Goal: Check status: Check status

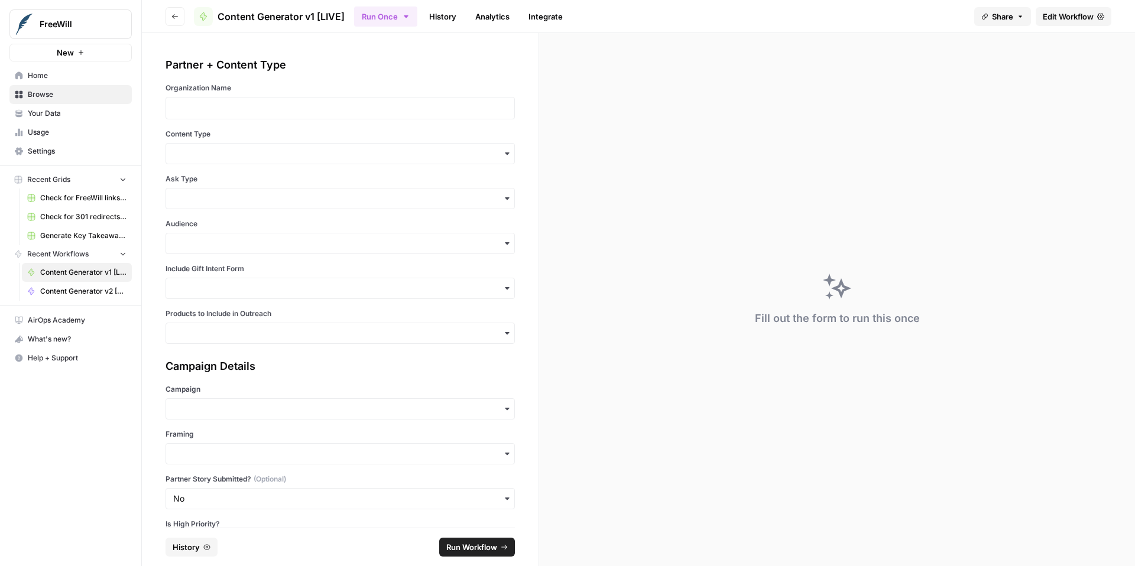
click at [447, 20] on link "History" at bounding box center [442, 16] width 41 height 19
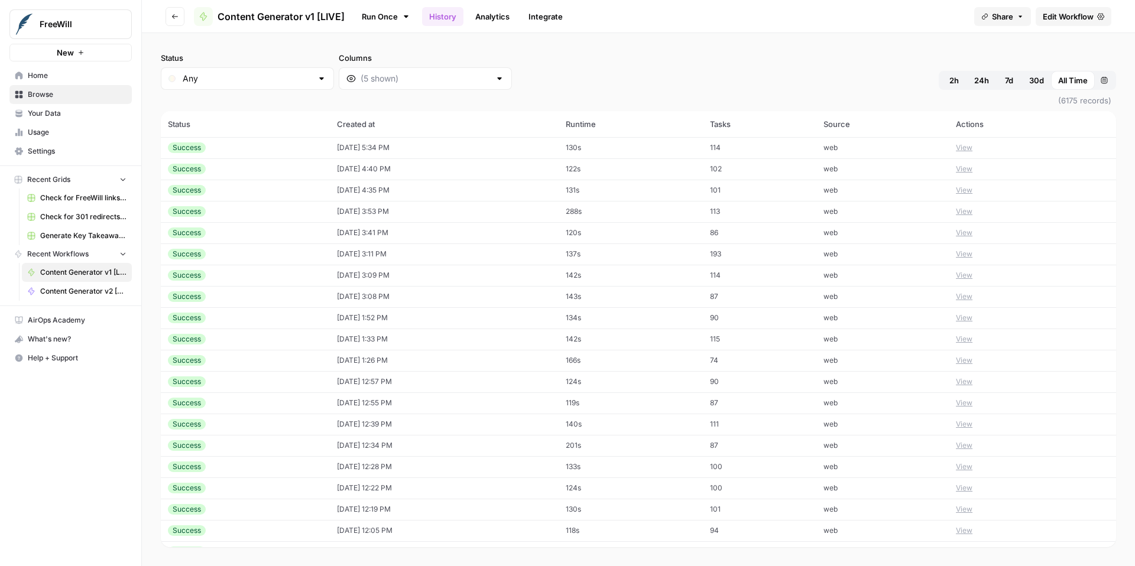
click at [969, 146] on button "View" at bounding box center [964, 147] width 17 height 11
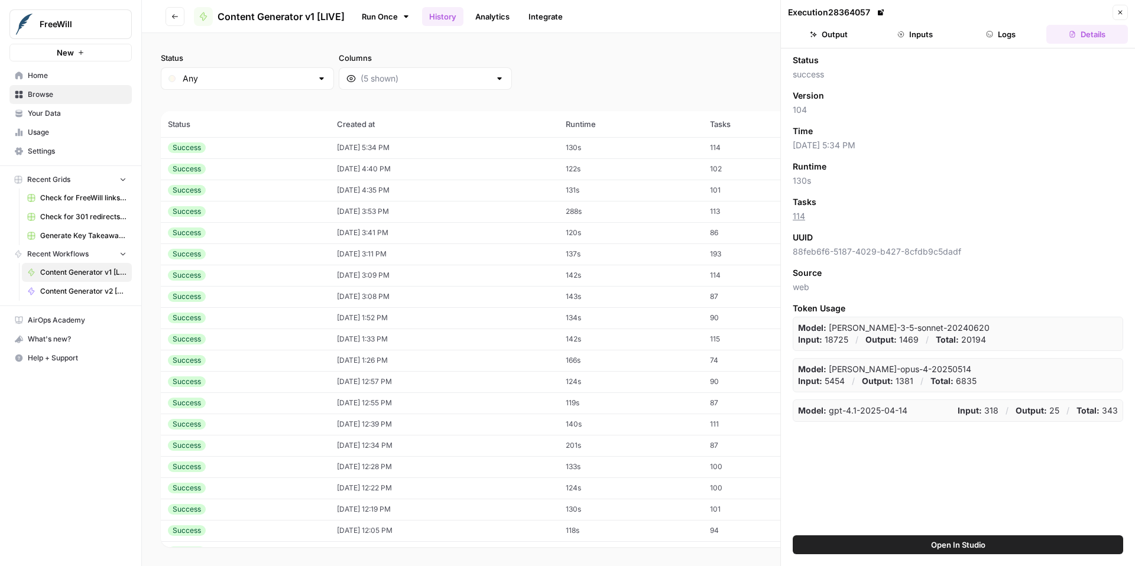
click at [914, 41] on button "Inputs" at bounding box center [915, 34] width 82 height 19
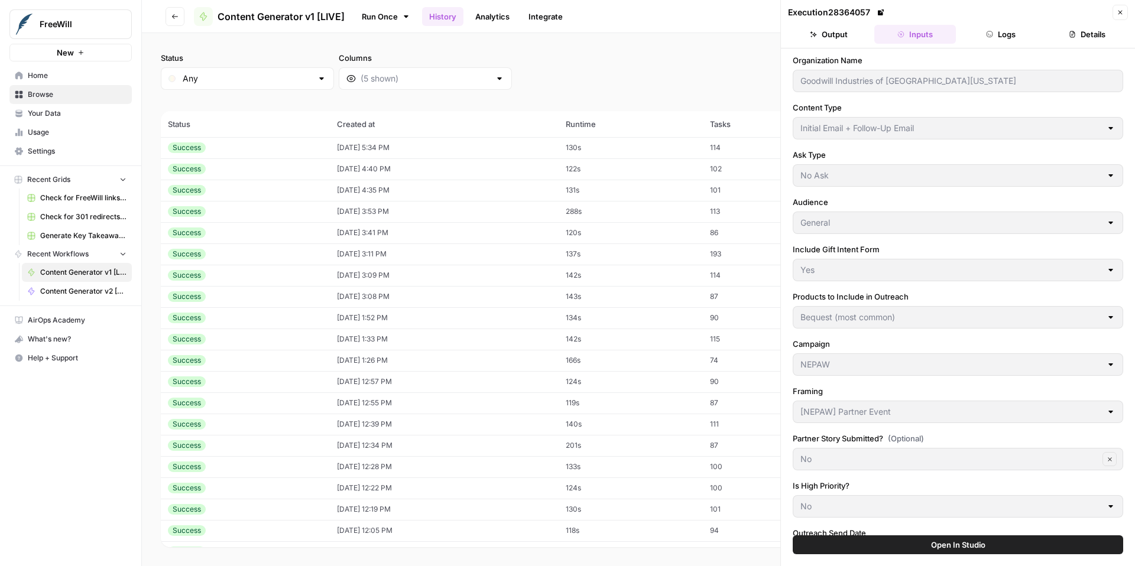
click at [1125, 11] on button "Close" at bounding box center [1119, 12] width 15 height 15
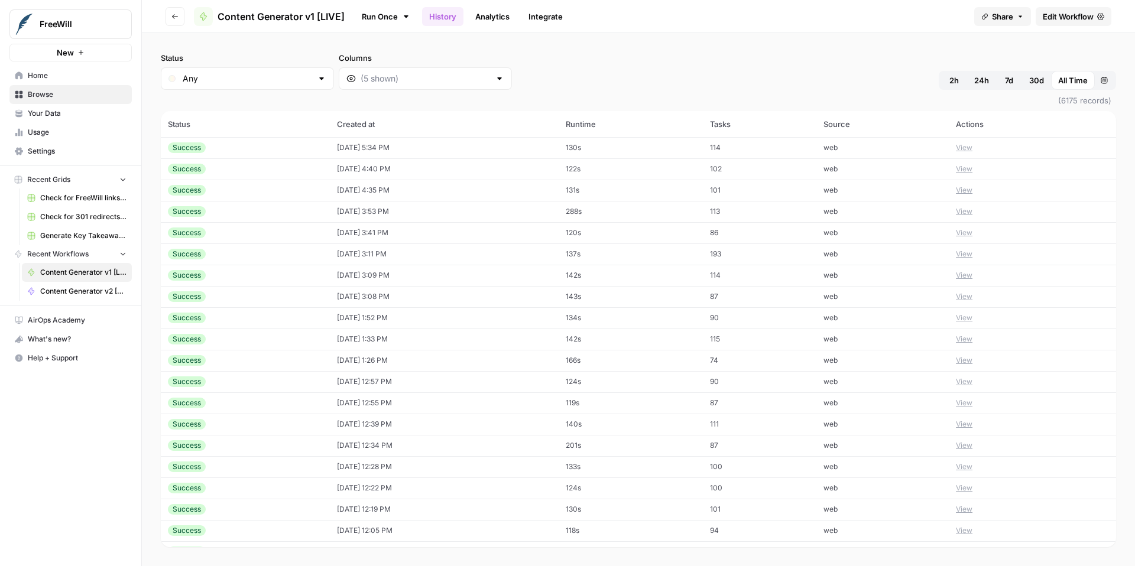
click at [965, 169] on button "View" at bounding box center [964, 169] width 17 height 11
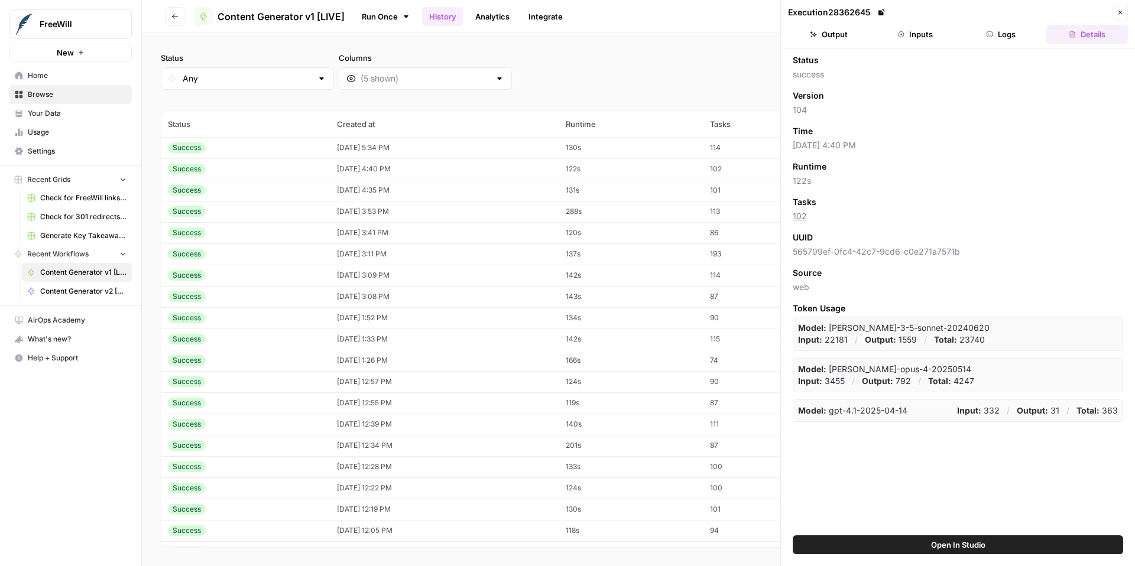
click at [923, 37] on button "Inputs" at bounding box center [915, 34] width 82 height 19
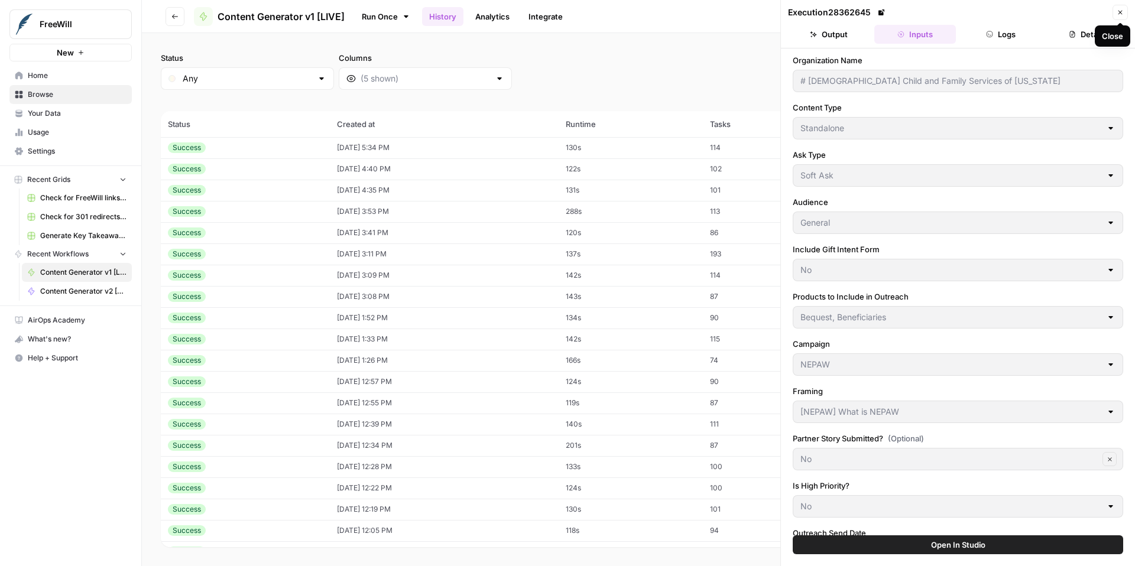
click at [1123, 14] on icon "button" at bounding box center [1119, 12] width 7 height 7
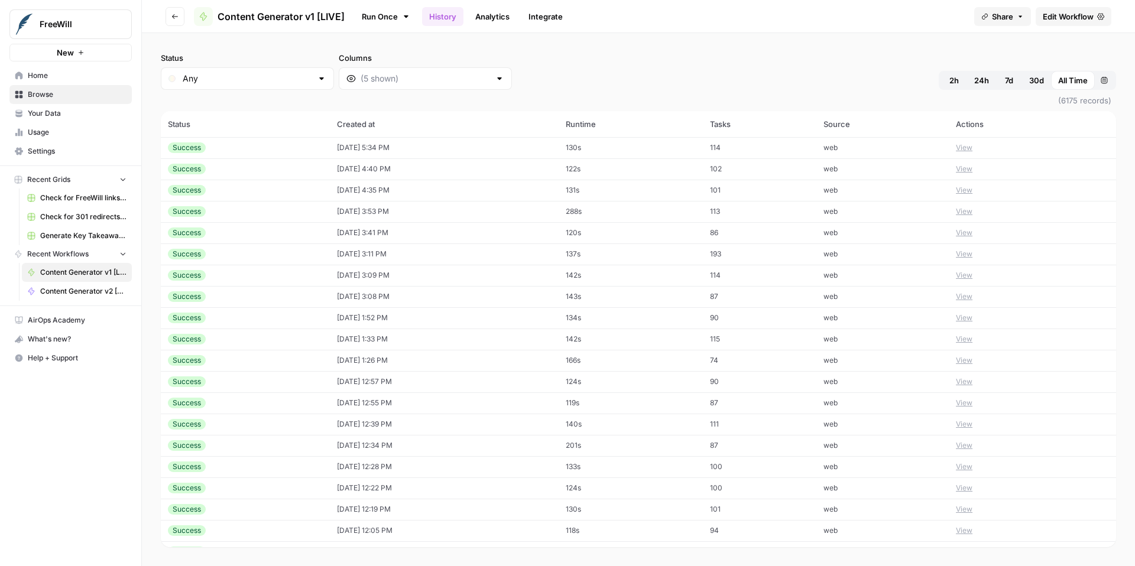
click at [968, 191] on button "View" at bounding box center [964, 190] width 17 height 11
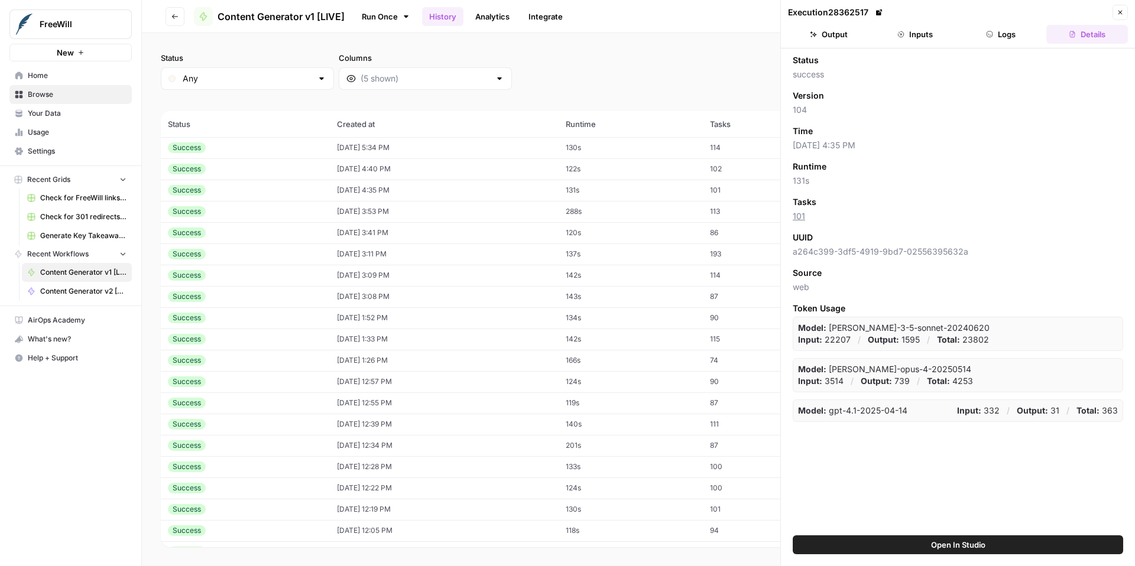
click at [920, 38] on button "Inputs" at bounding box center [915, 34] width 82 height 19
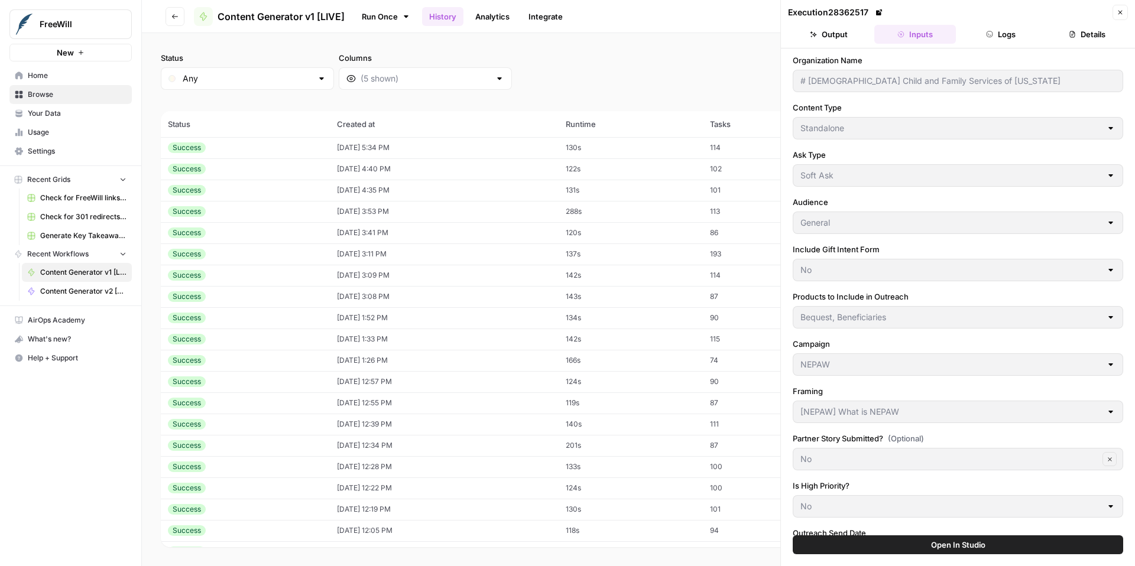
click at [1126, 14] on button "Close" at bounding box center [1119, 12] width 15 height 15
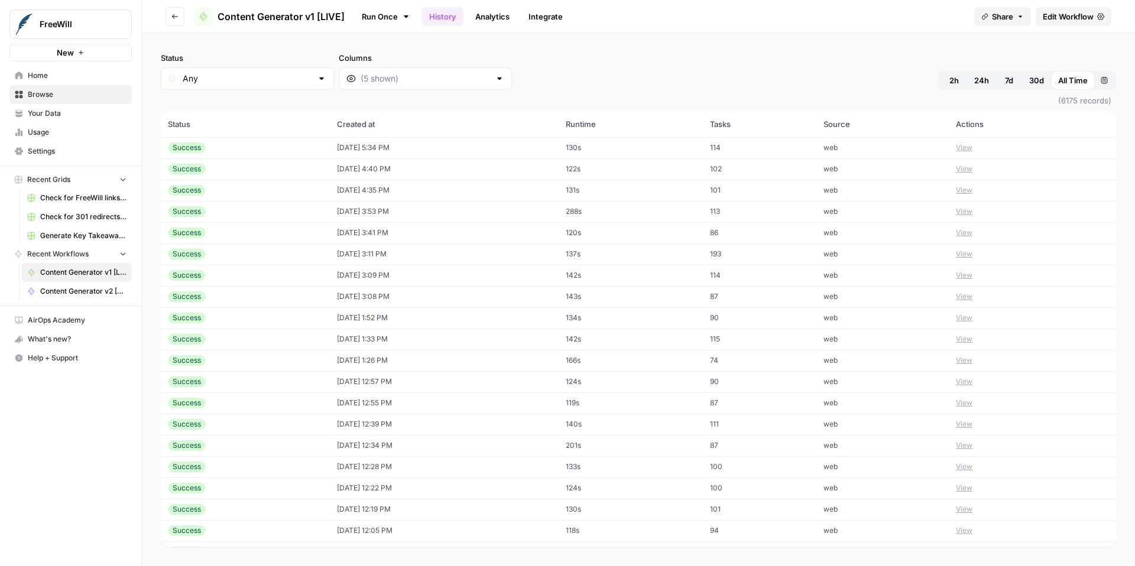
click at [967, 214] on button "View" at bounding box center [964, 211] width 17 height 11
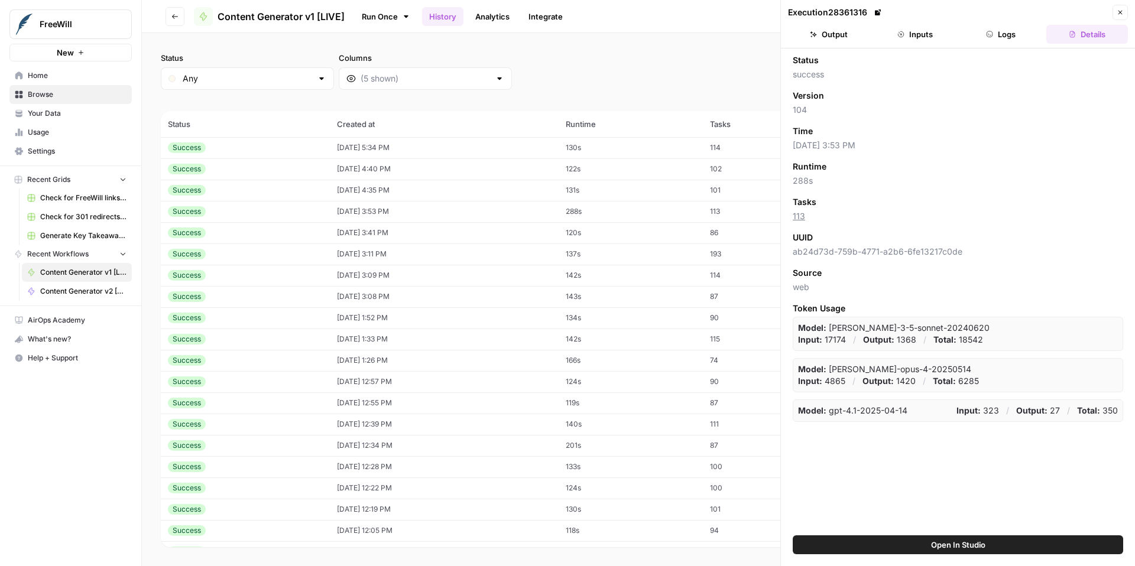
click at [926, 35] on button "Inputs" at bounding box center [915, 34] width 82 height 19
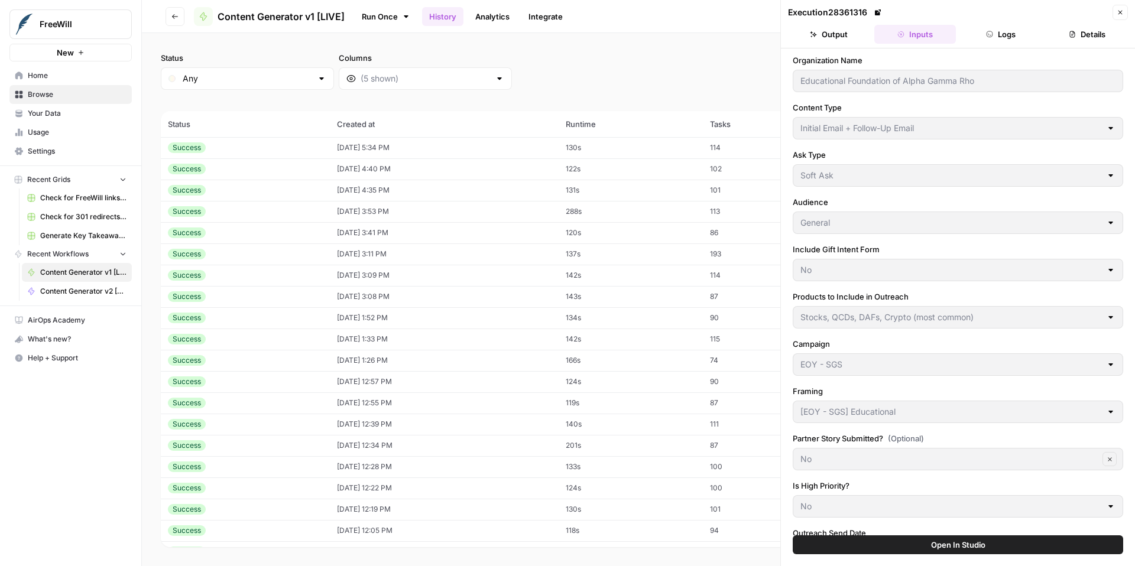
click at [1127, 11] on button "Close" at bounding box center [1119, 12] width 15 height 15
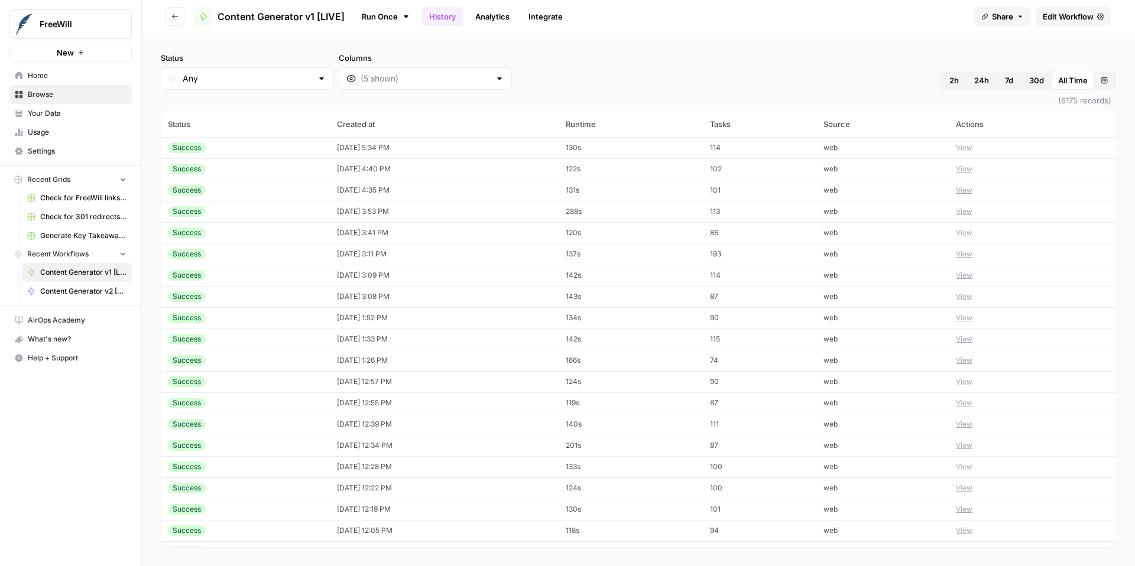
click at [963, 232] on button "View" at bounding box center [964, 233] width 17 height 11
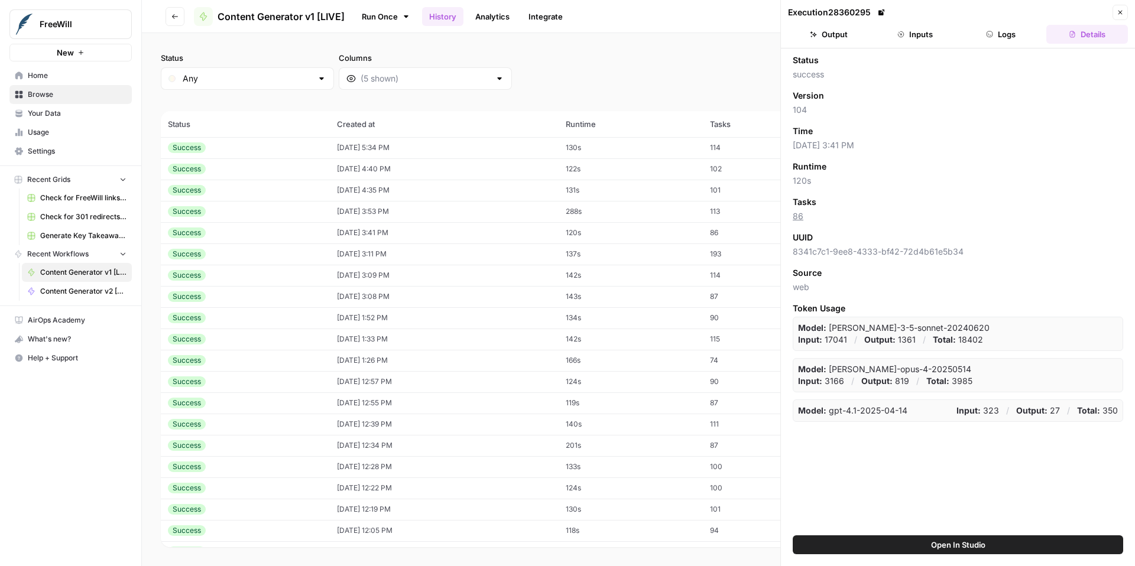
click at [921, 40] on button "Inputs" at bounding box center [915, 34] width 82 height 19
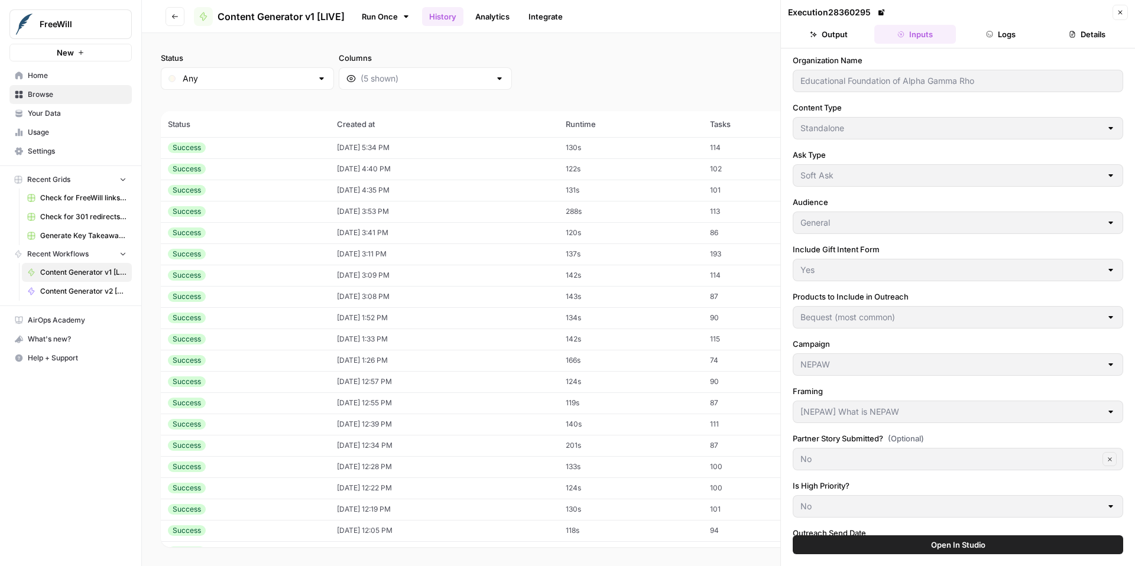
click at [1122, 12] on icon "button" at bounding box center [1119, 12] width 7 height 7
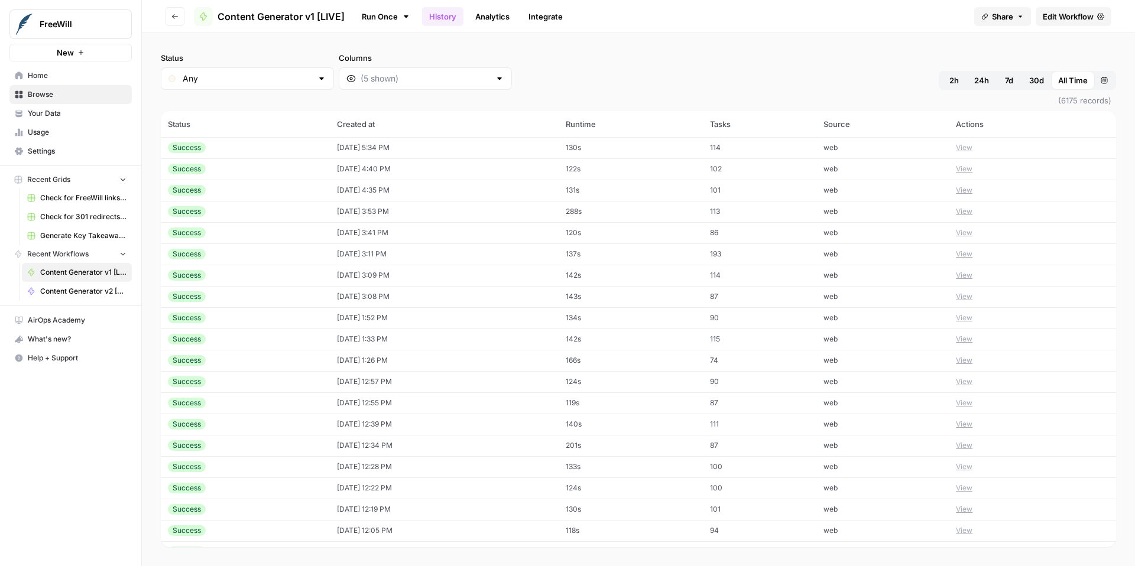
click at [964, 257] on button "View" at bounding box center [964, 254] width 17 height 11
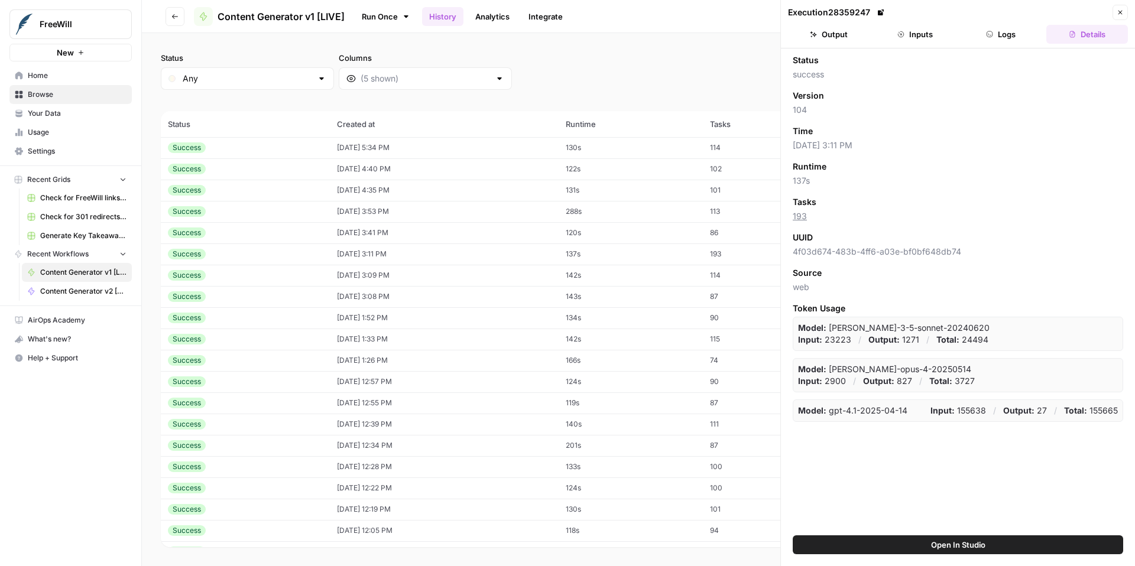
click at [929, 34] on button "Inputs" at bounding box center [915, 34] width 82 height 19
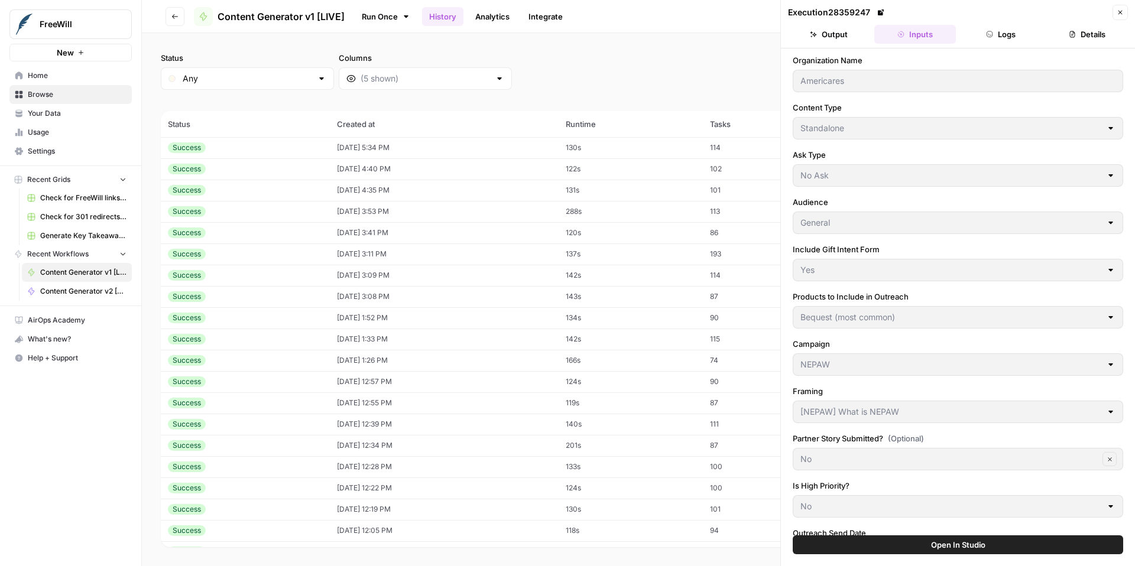
click at [1126, 12] on button "Close" at bounding box center [1119, 12] width 15 height 15
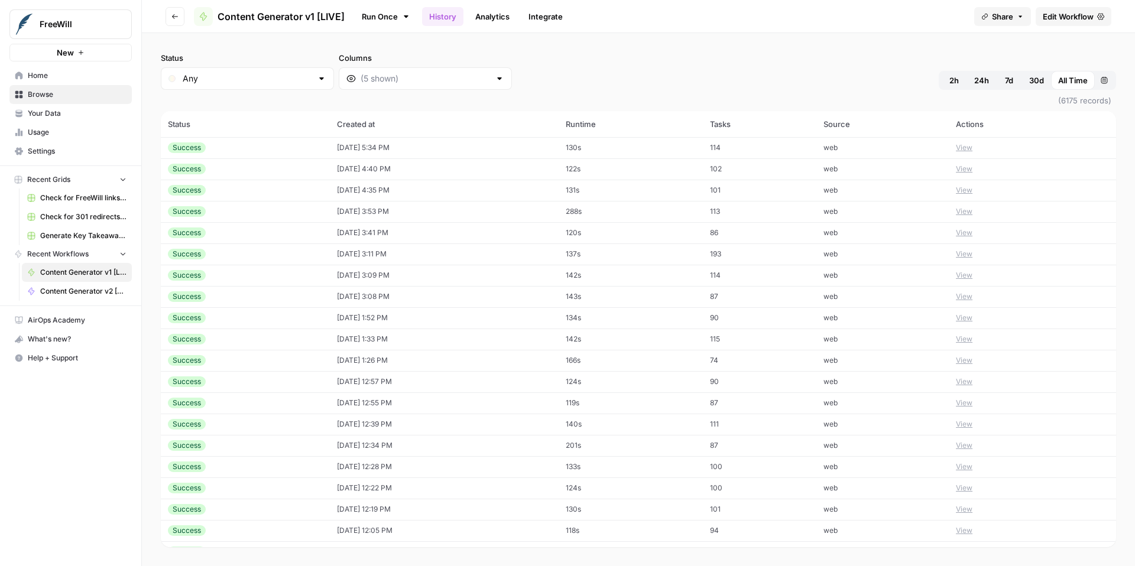
click at [963, 255] on button "View" at bounding box center [964, 254] width 17 height 11
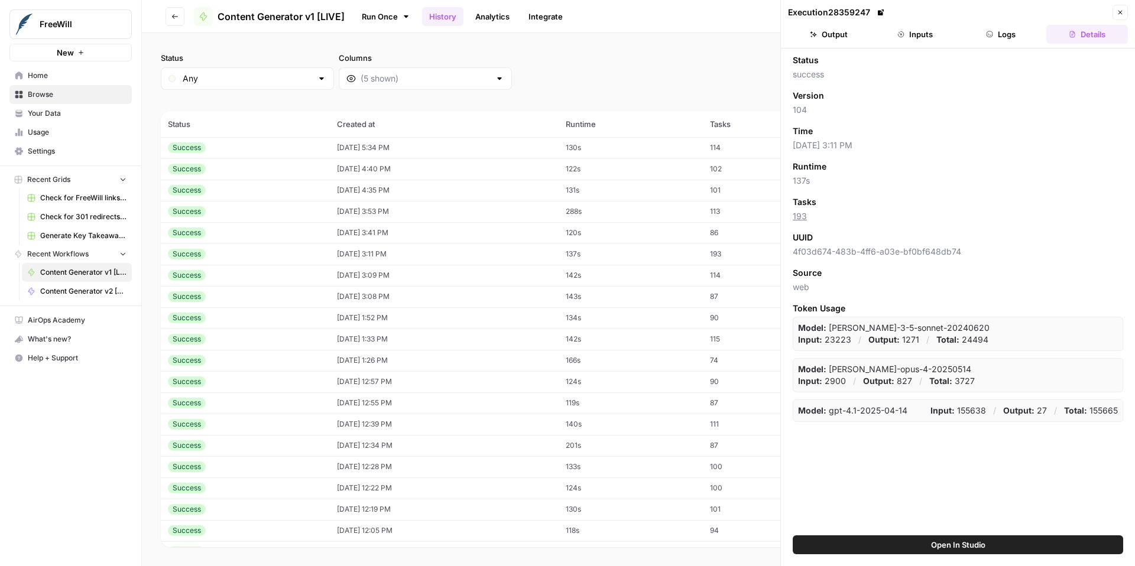
click at [923, 34] on button "Inputs" at bounding box center [915, 34] width 82 height 19
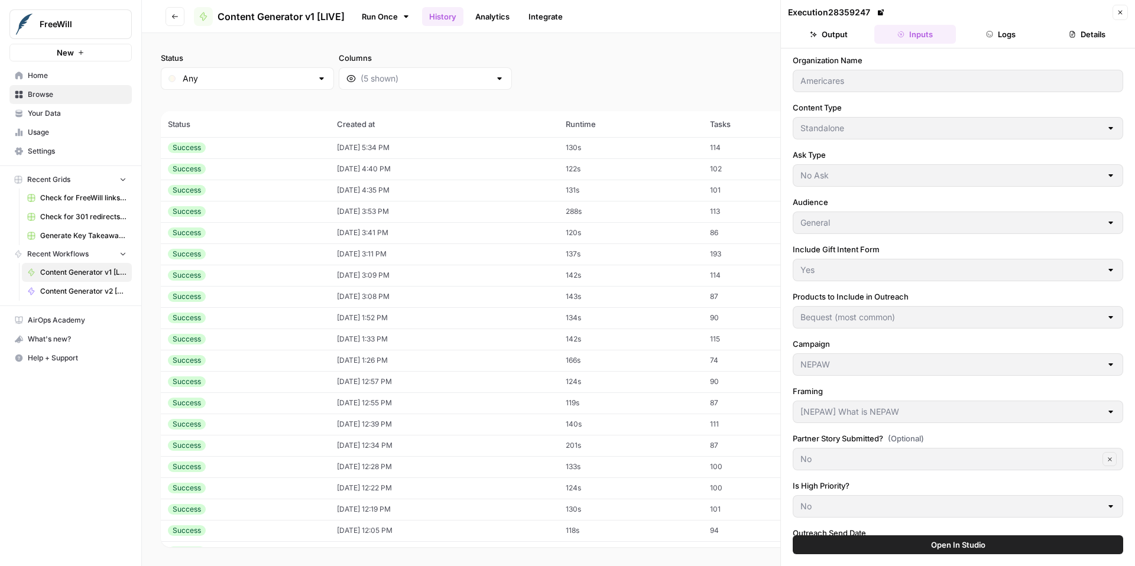
click at [1121, 15] on icon "button" at bounding box center [1119, 12] width 7 height 7
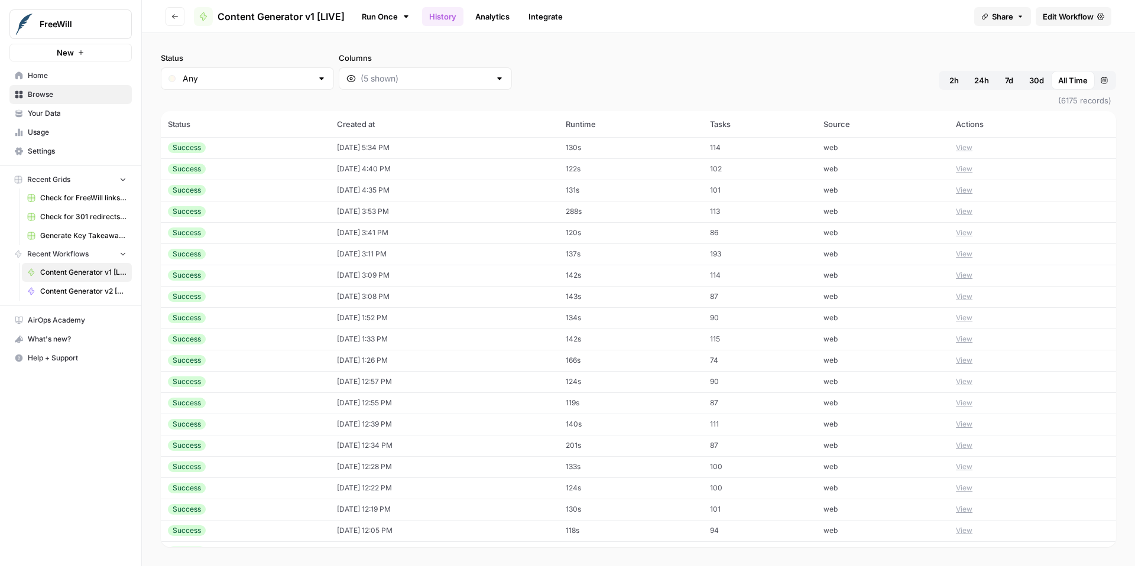
click at [966, 253] on button "View" at bounding box center [964, 254] width 17 height 11
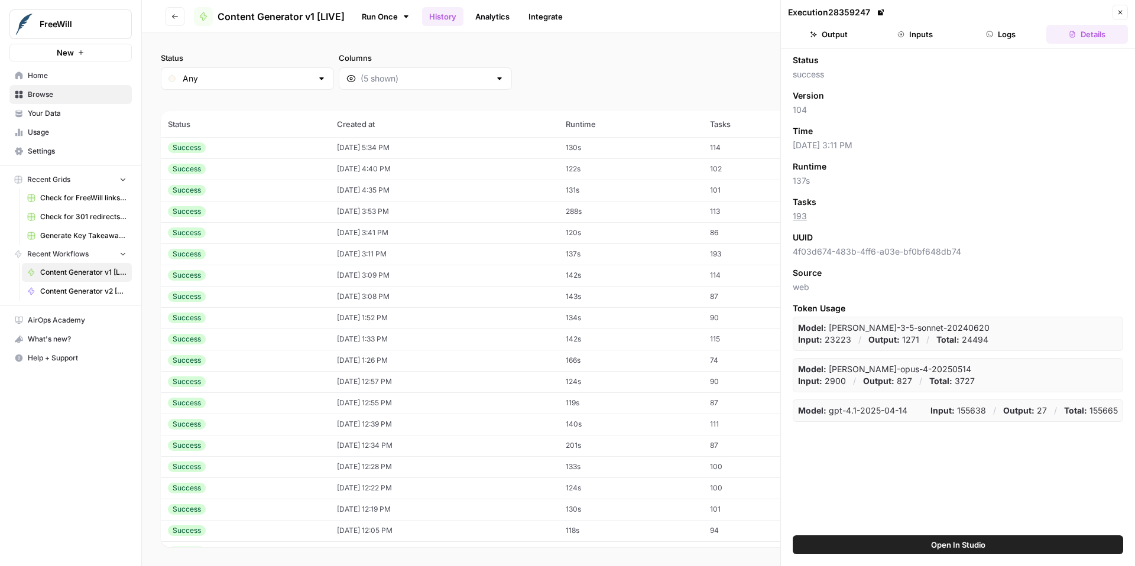
click at [929, 28] on button "Inputs" at bounding box center [915, 34] width 82 height 19
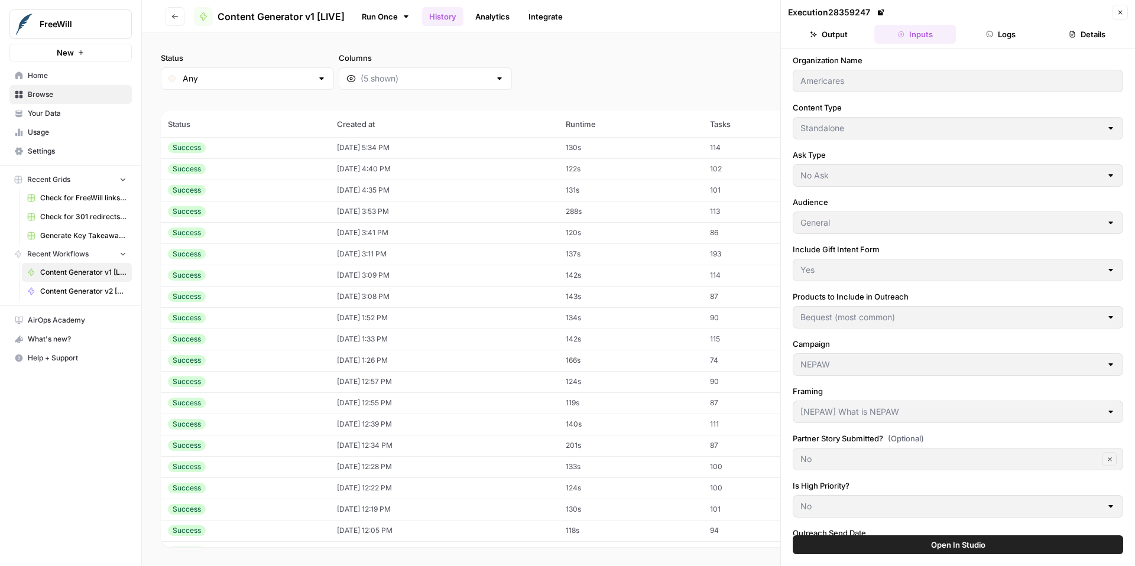
click at [1122, 11] on icon "button" at bounding box center [1119, 12] width 7 height 7
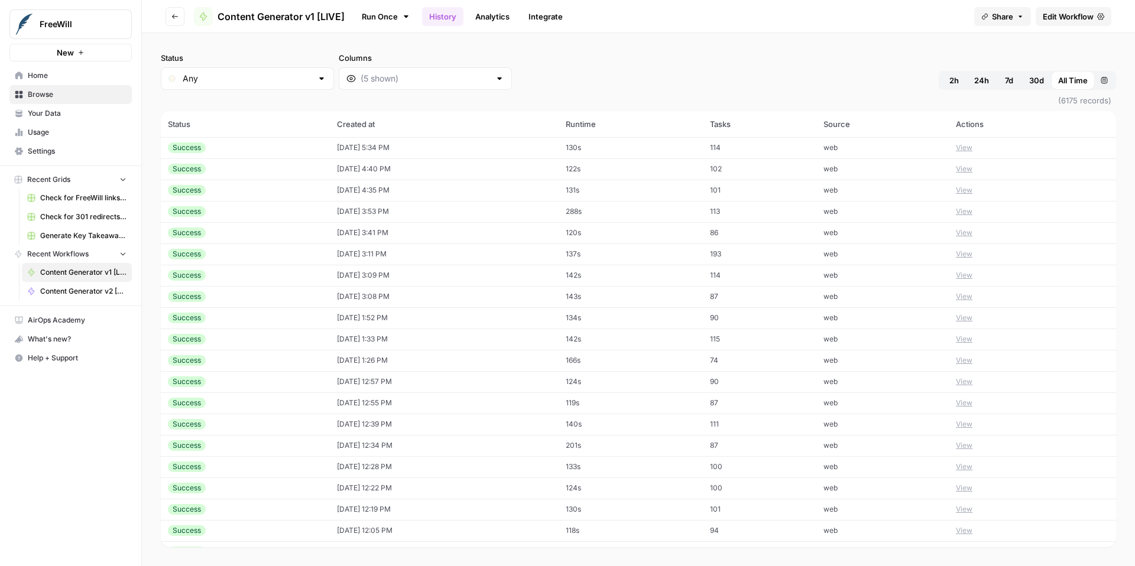
click at [968, 278] on button "View" at bounding box center [964, 275] width 17 height 11
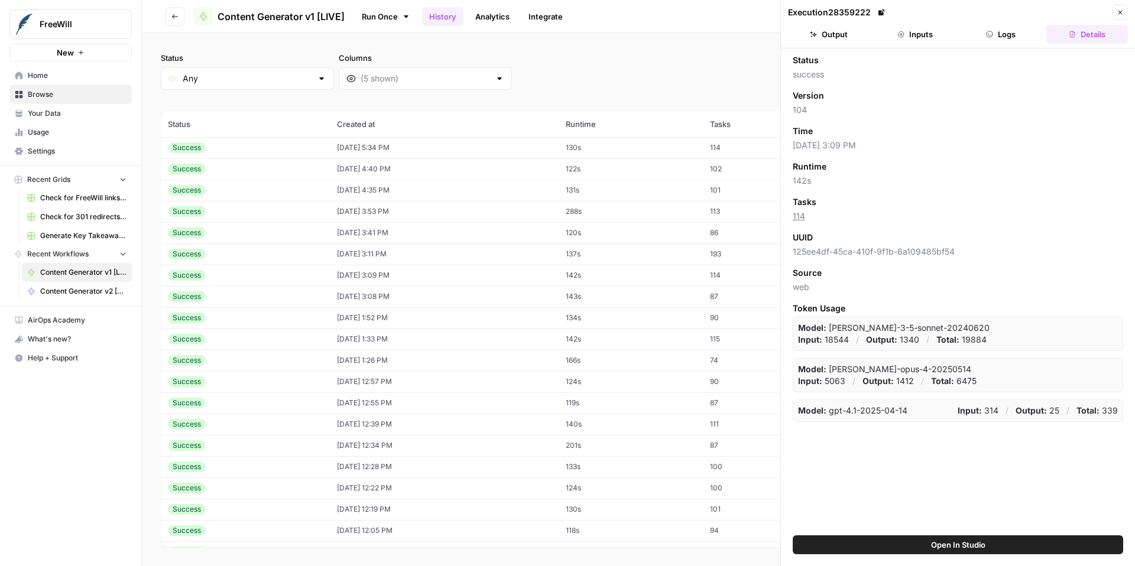
click at [918, 29] on button "Inputs" at bounding box center [915, 34] width 82 height 19
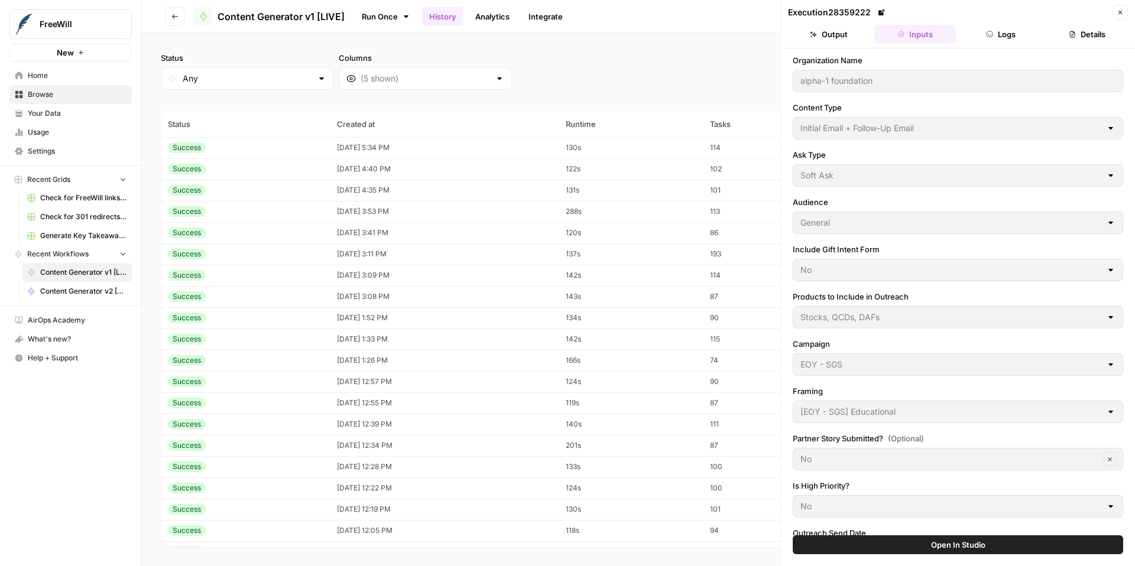
click at [1121, 14] on icon "button" at bounding box center [1119, 12] width 7 height 7
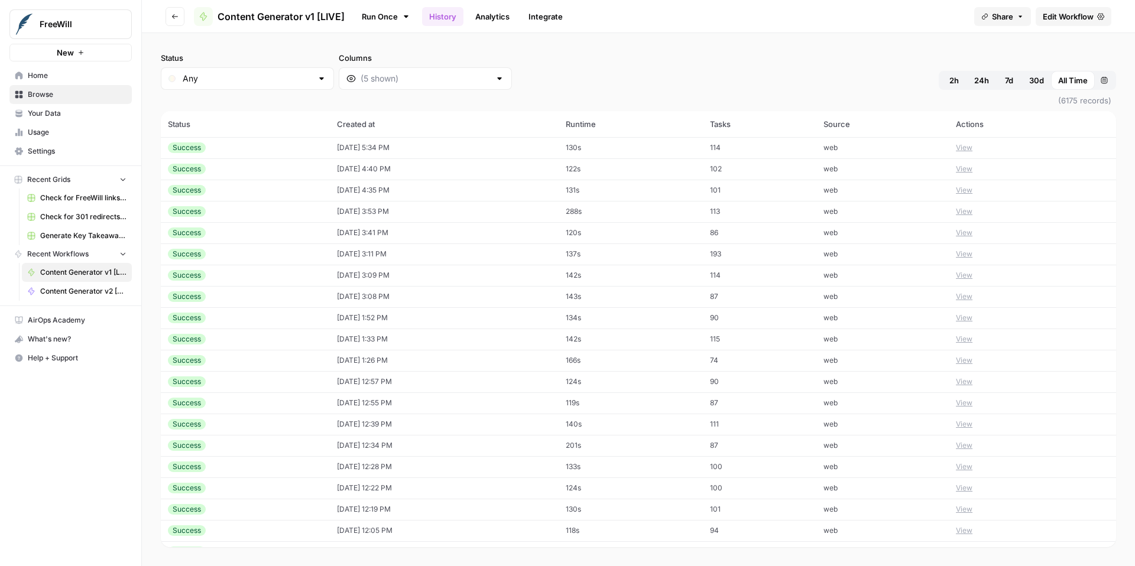
click at [965, 300] on button "View" at bounding box center [964, 296] width 17 height 11
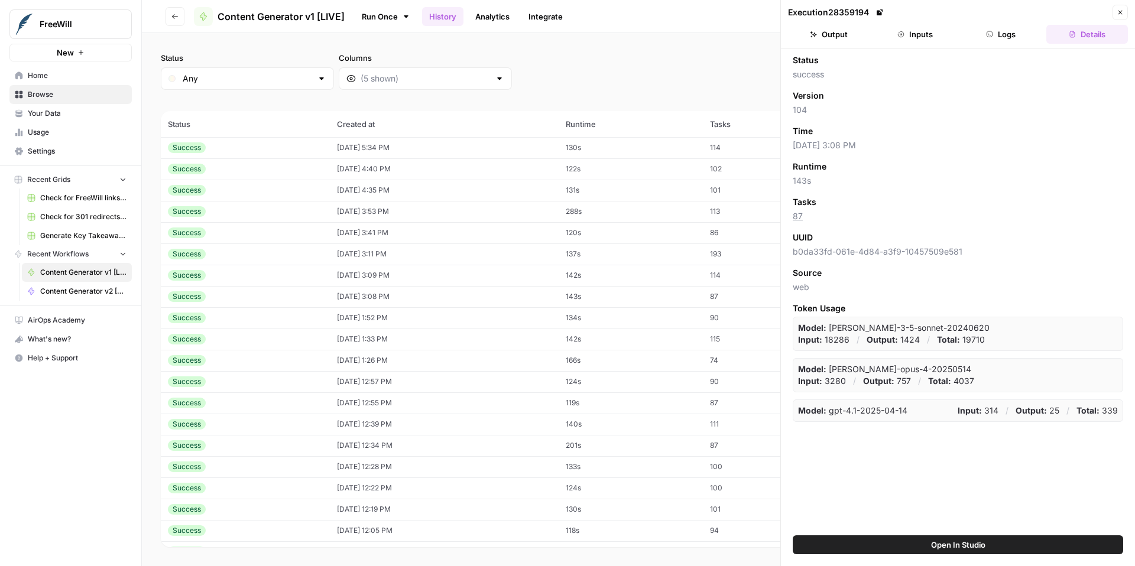
click at [916, 30] on button "Inputs" at bounding box center [915, 34] width 82 height 19
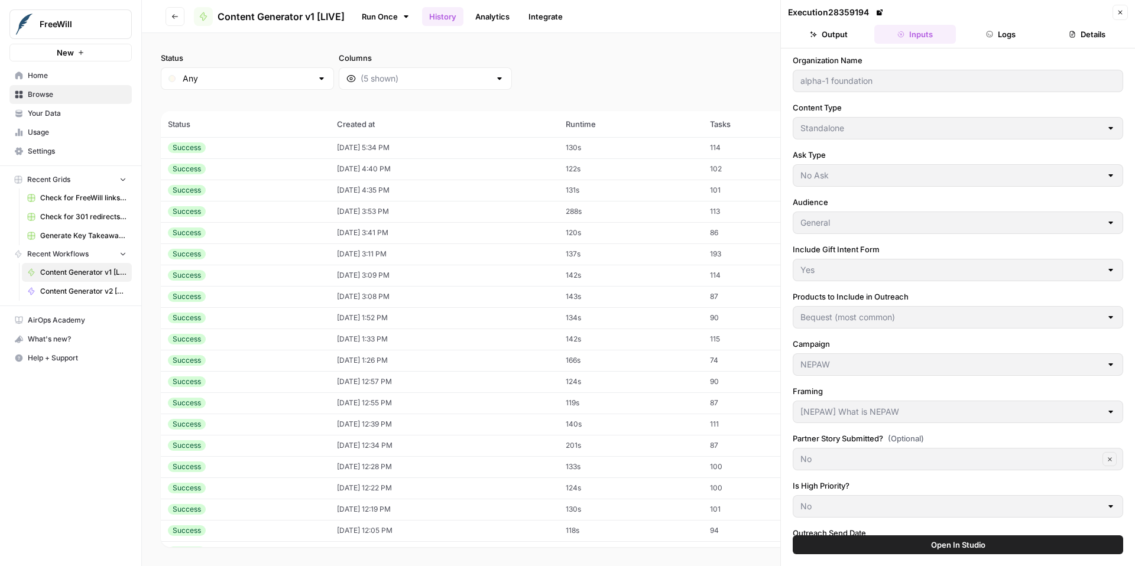
click at [1124, 15] on button "Close" at bounding box center [1119, 12] width 15 height 15
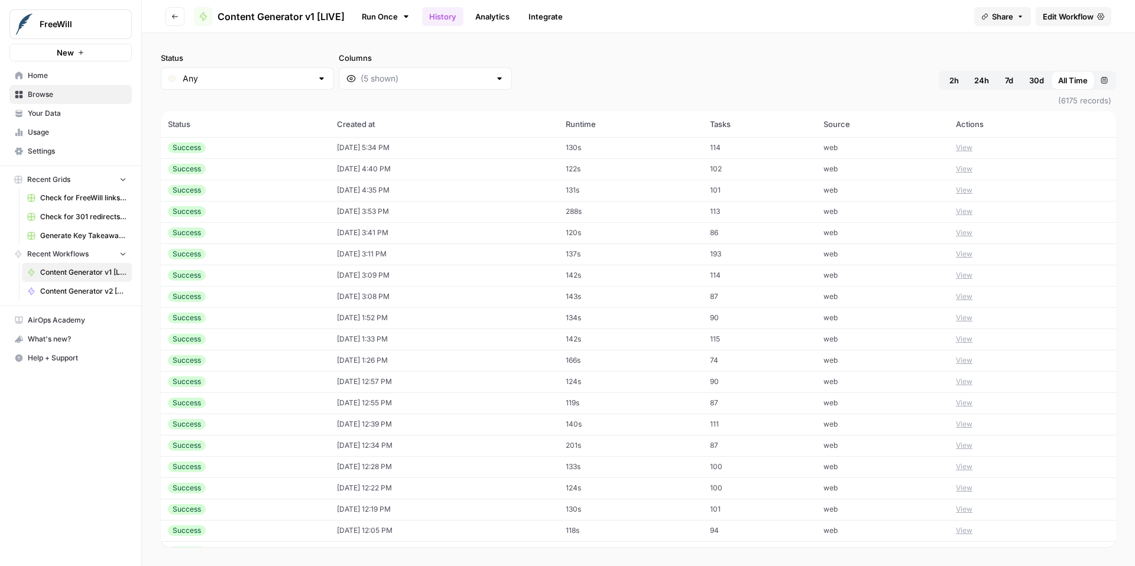
click at [966, 361] on button "View" at bounding box center [964, 360] width 17 height 11
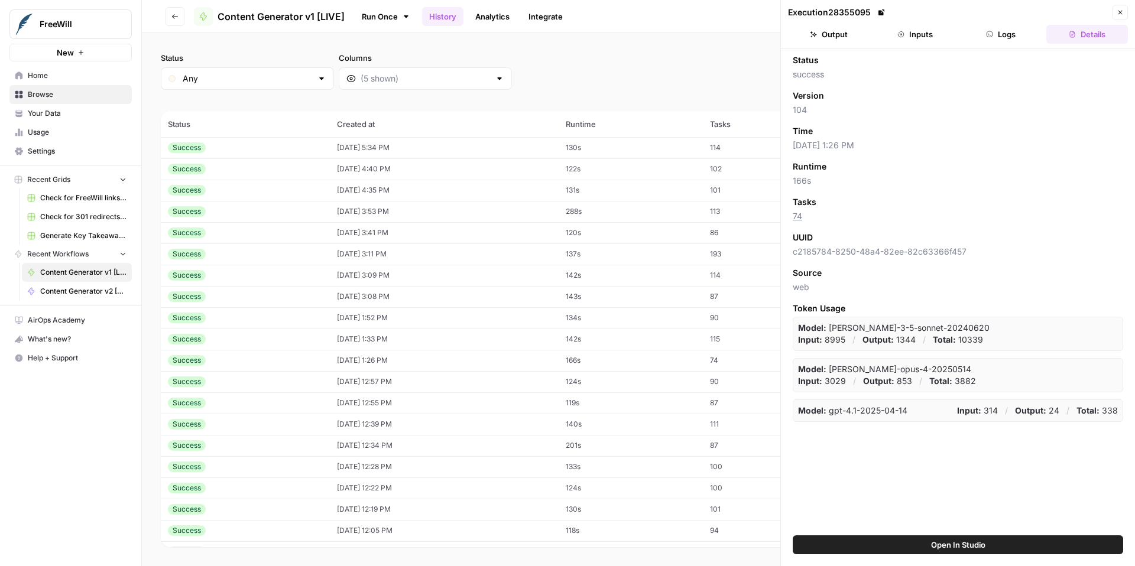
click at [933, 42] on button "Inputs" at bounding box center [915, 34] width 82 height 19
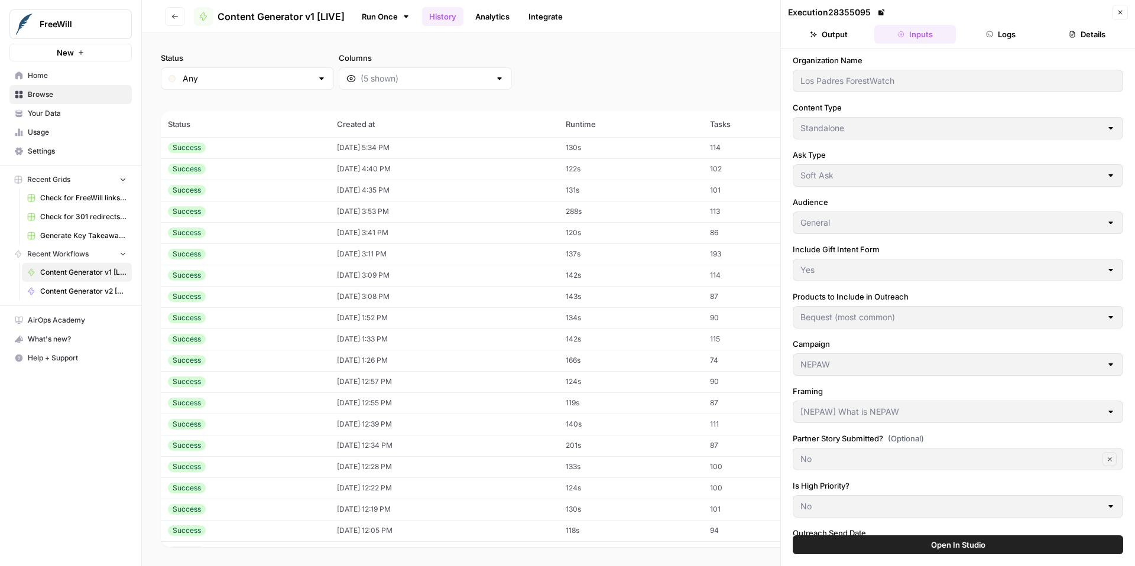
click at [1123, 15] on icon "button" at bounding box center [1119, 12] width 7 height 7
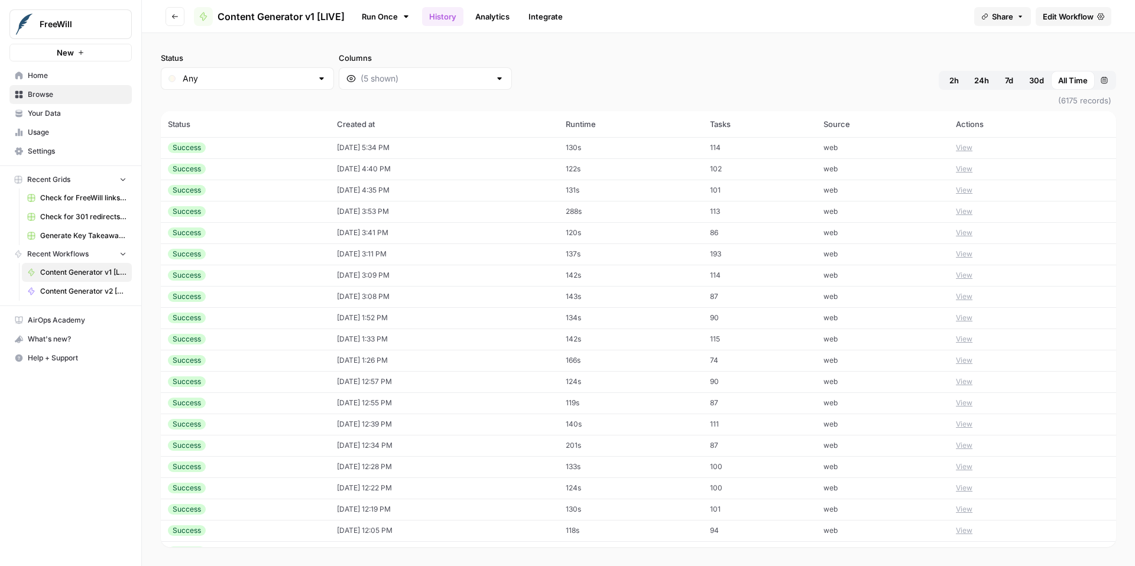
click at [968, 359] on button "View" at bounding box center [964, 360] width 17 height 11
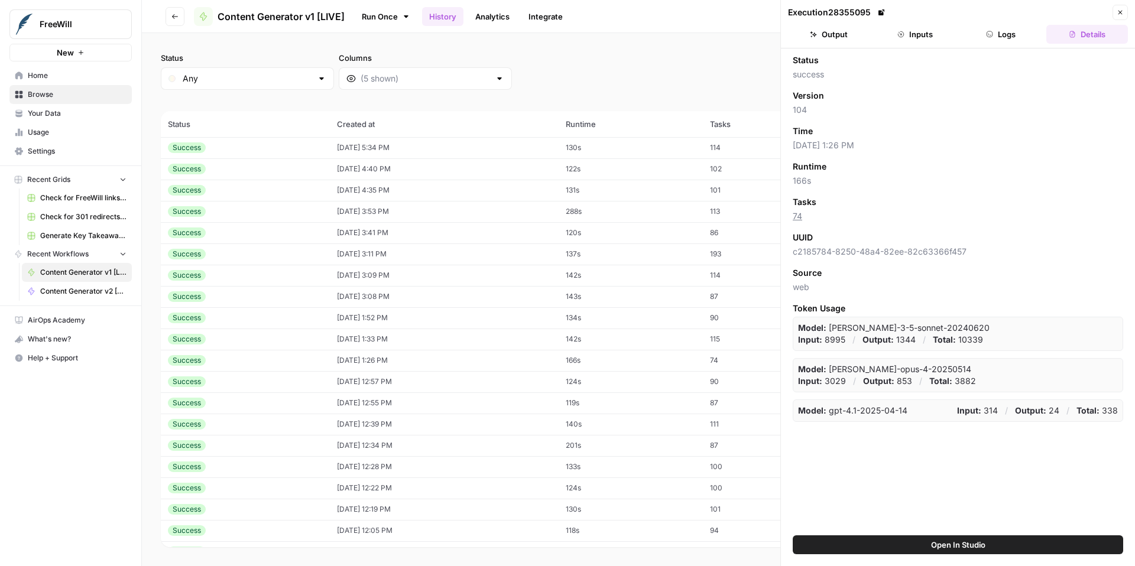
click at [917, 35] on button "Inputs" at bounding box center [915, 34] width 82 height 19
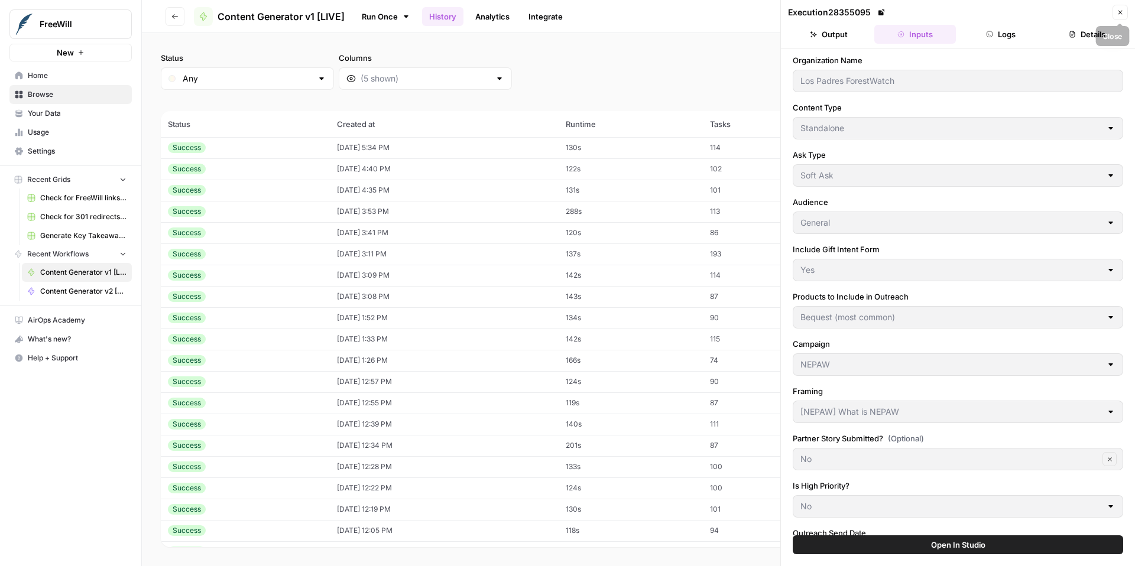
click at [1122, 15] on icon "button" at bounding box center [1119, 12] width 7 height 7
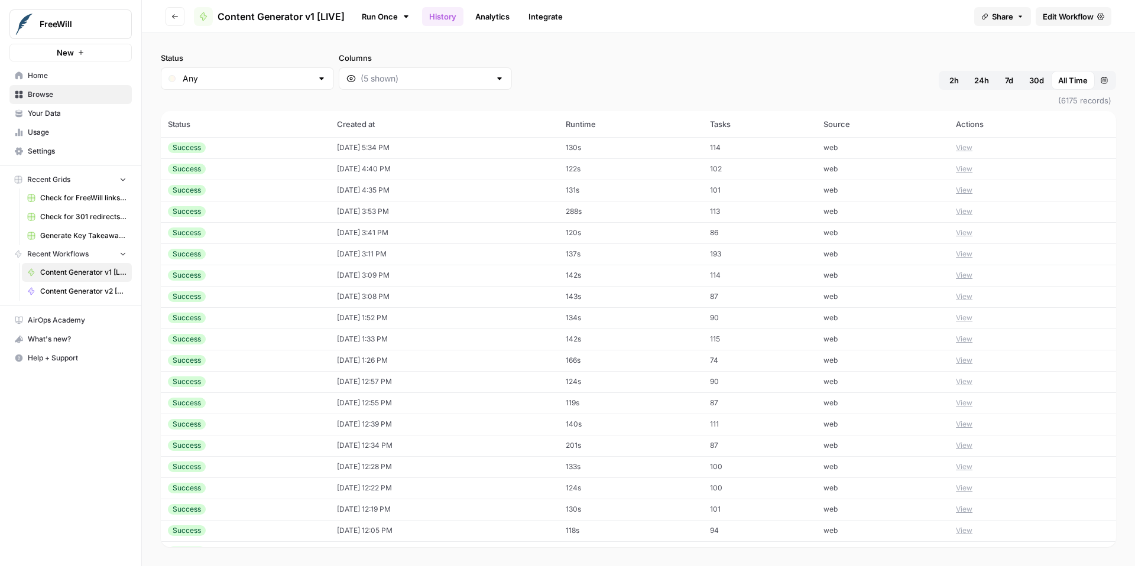
click at [969, 382] on button "View" at bounding box center [964, 381] width 17 height 11
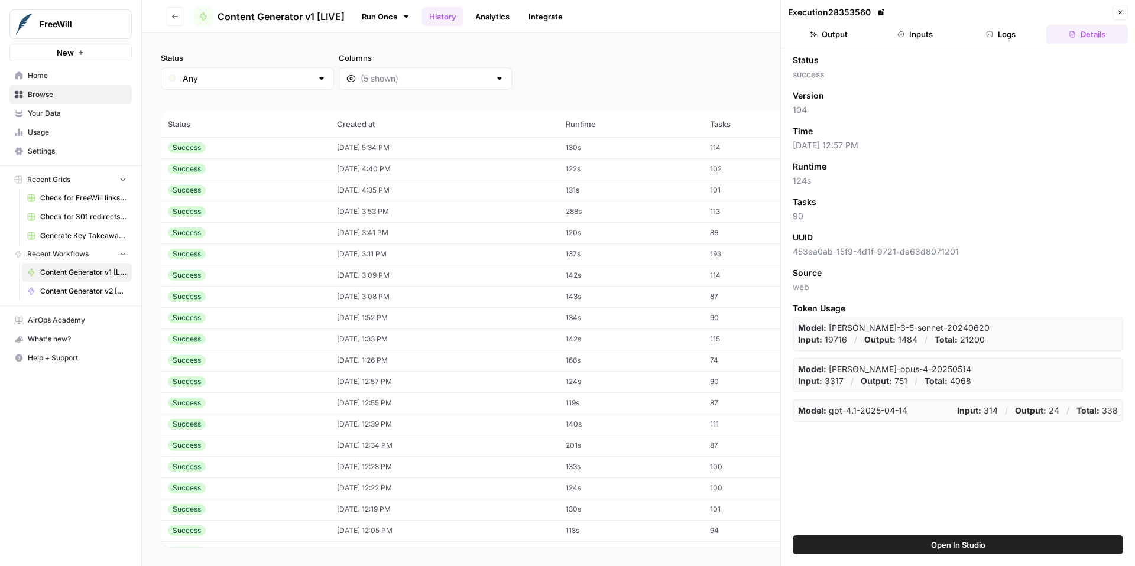
click at [924, 39] on button "Inputs" at bounding box center [915, 34] width 82 height 19
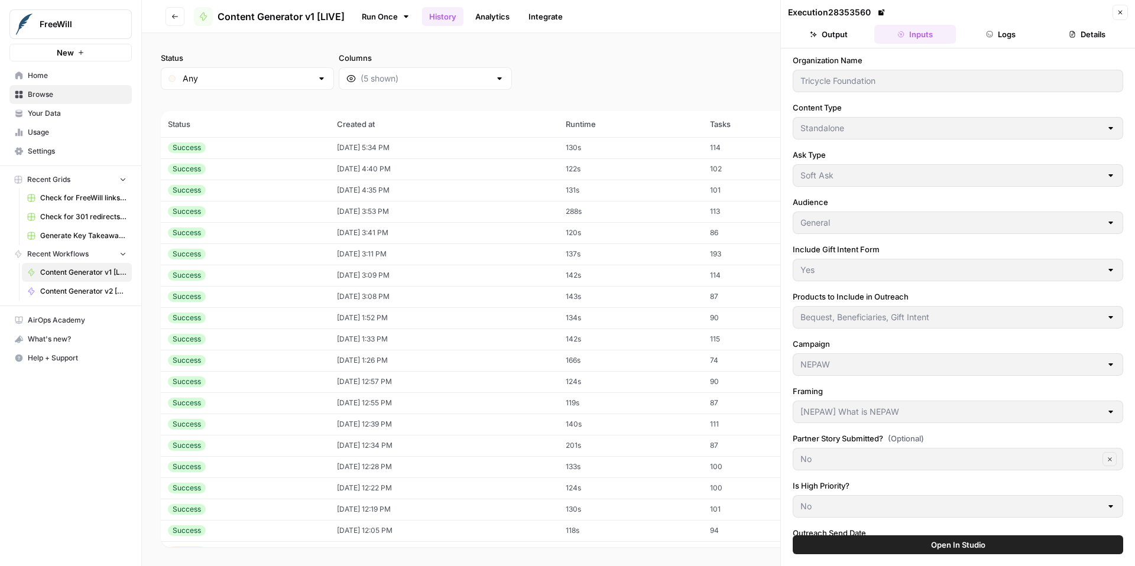
click at [1118, 11] on icon "button" at bounding box center [1119, 12] width 7 height 7
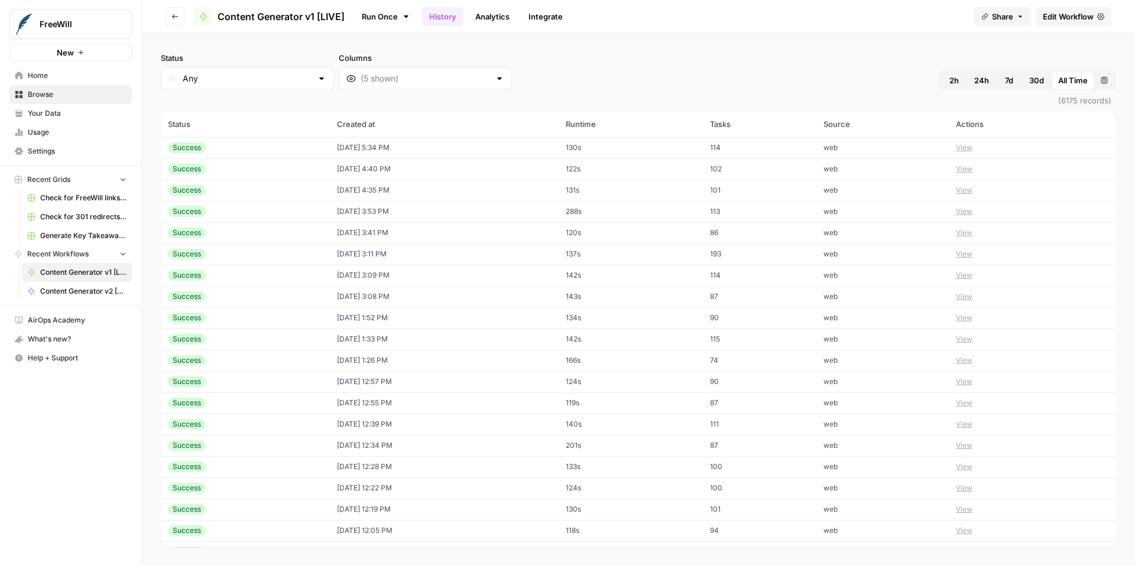
click at [965, 403] on button "View" at bounding box center [964, 403] width 17 height 11
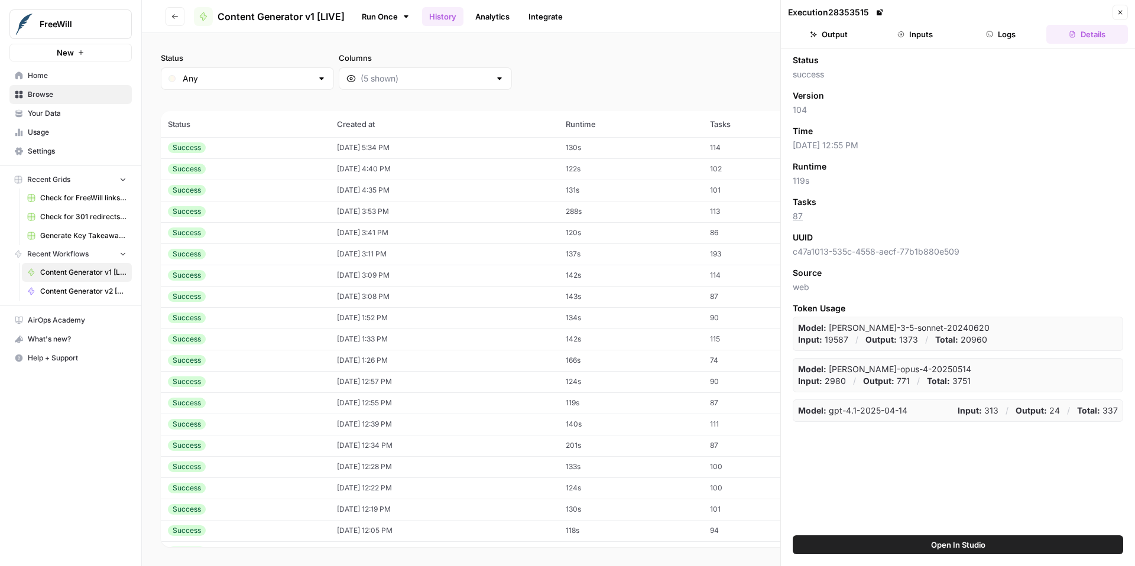
click at [908, 35] on button "Inputs" at bounding box center [915, 34] width 82 height 19
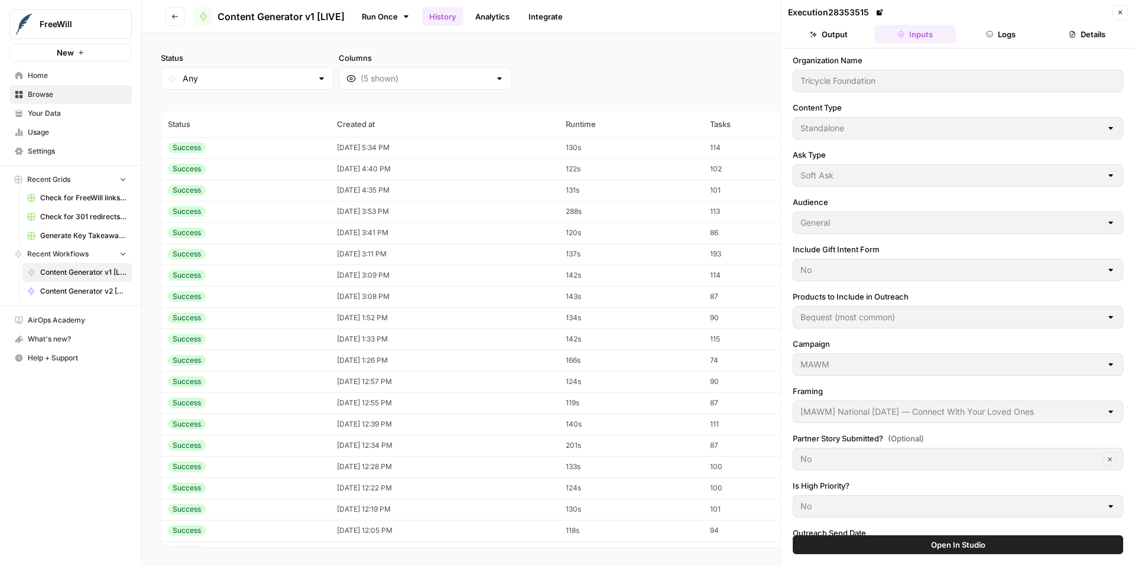
click at [1121, 13] on icon "button" at bounding box center [1120, 13] width 4 height 4
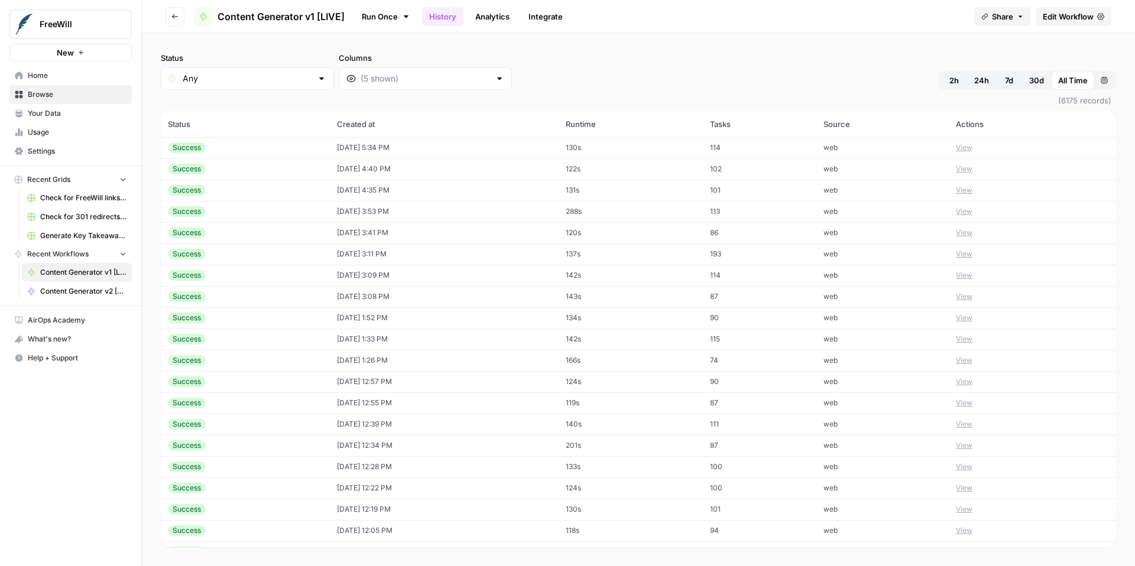
click at [969, 423] on button "View" at bounding box center [964, 424] width 17 height 11
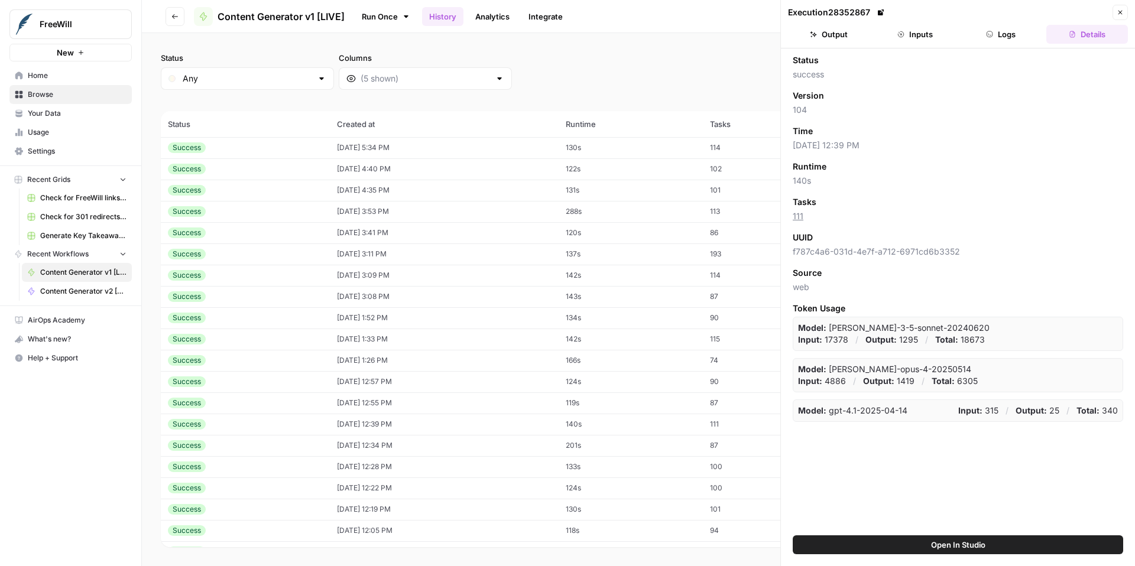
click at [910, 40] on button "Inputs" at bounding box center [915, 34] width 82 height 19
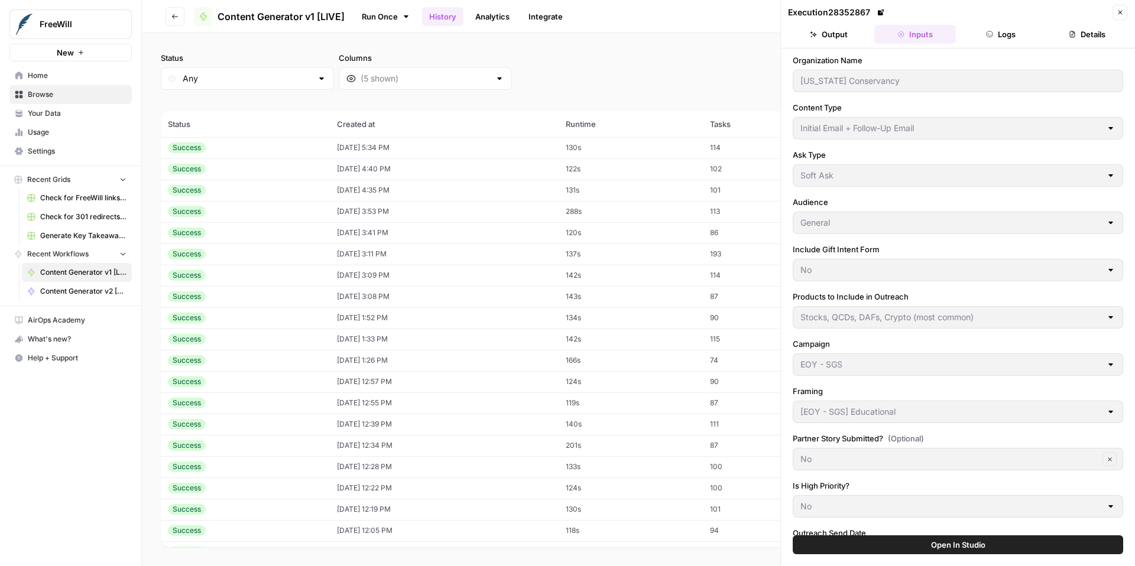
click at [1123, 9] on icon "button" at bounding box center [1119, 12] width 7 height 7
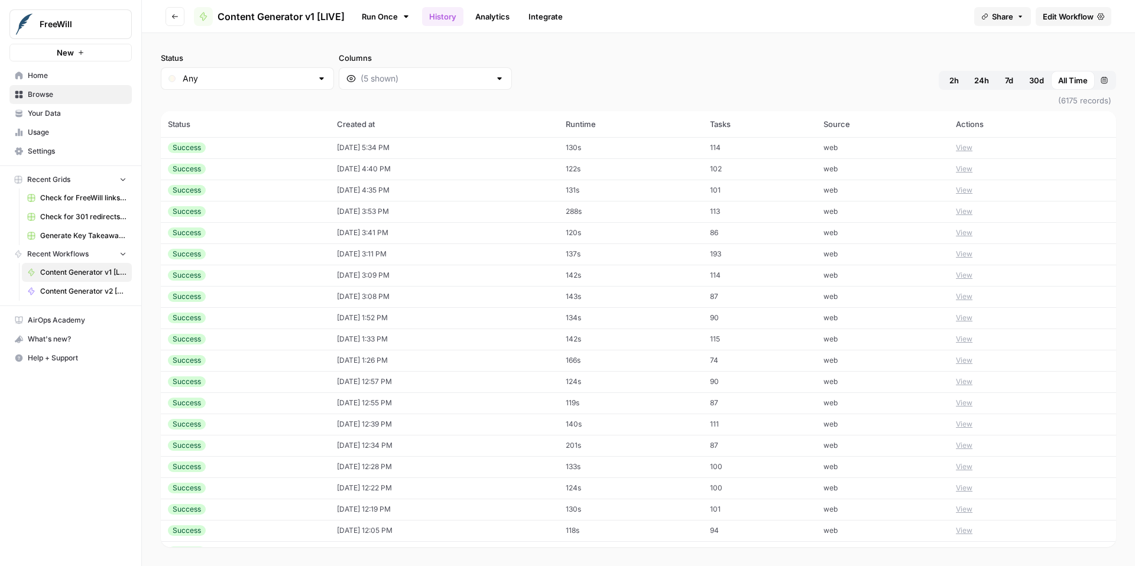
click at [963, 446] on button "View" at bounding box center [964, 445] width 17 height 11
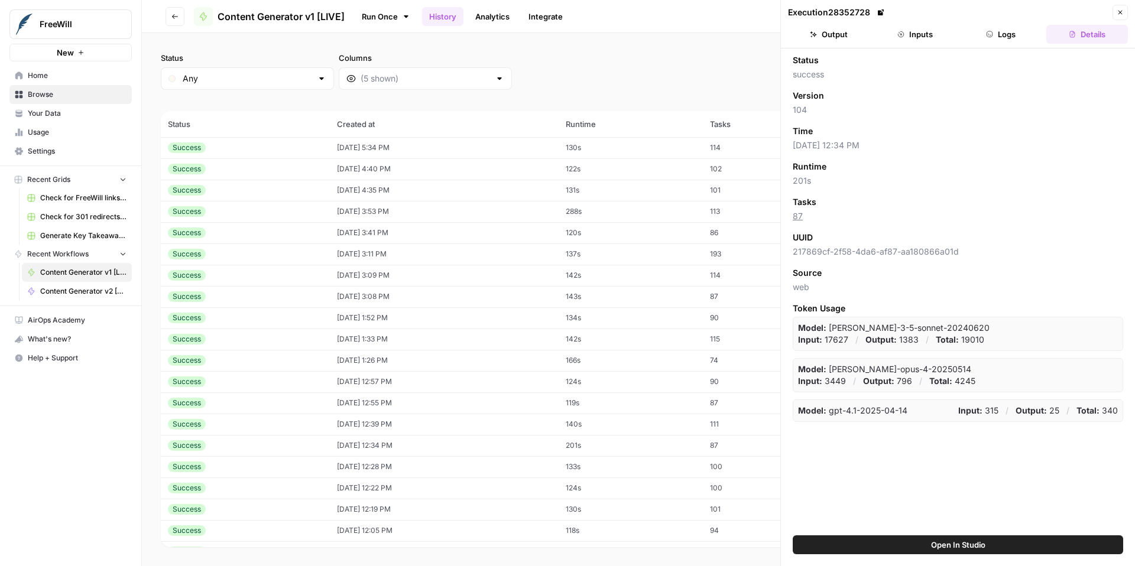
click at [913, 35] on button "Inputs" at bounding box center [915, 34] width 82 height 19
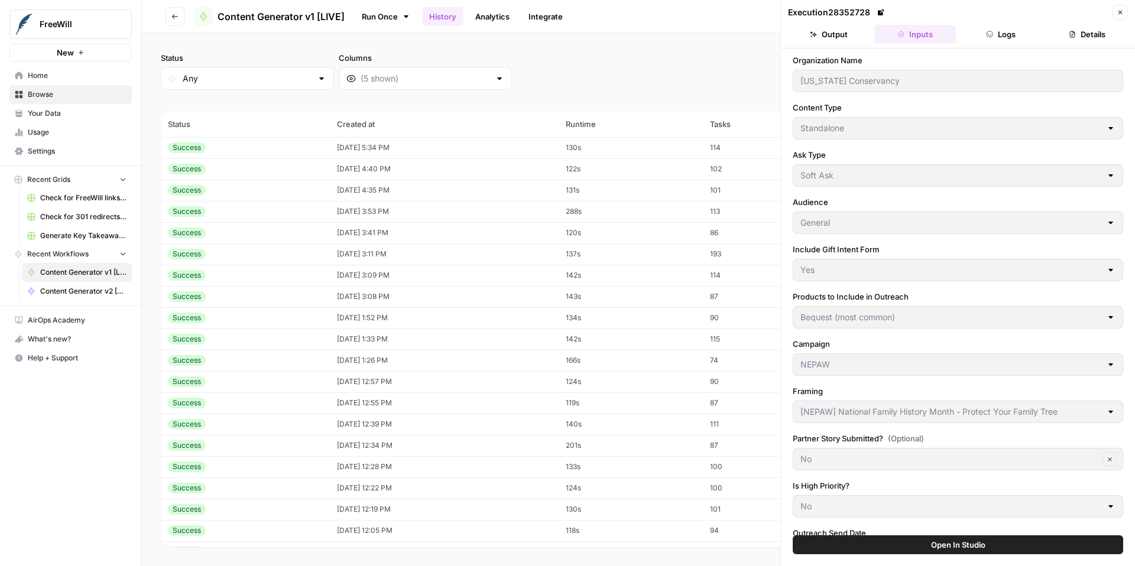
click at [1122, 12] on icon "button" at bounding box center [1119, 12] width 7 height 7
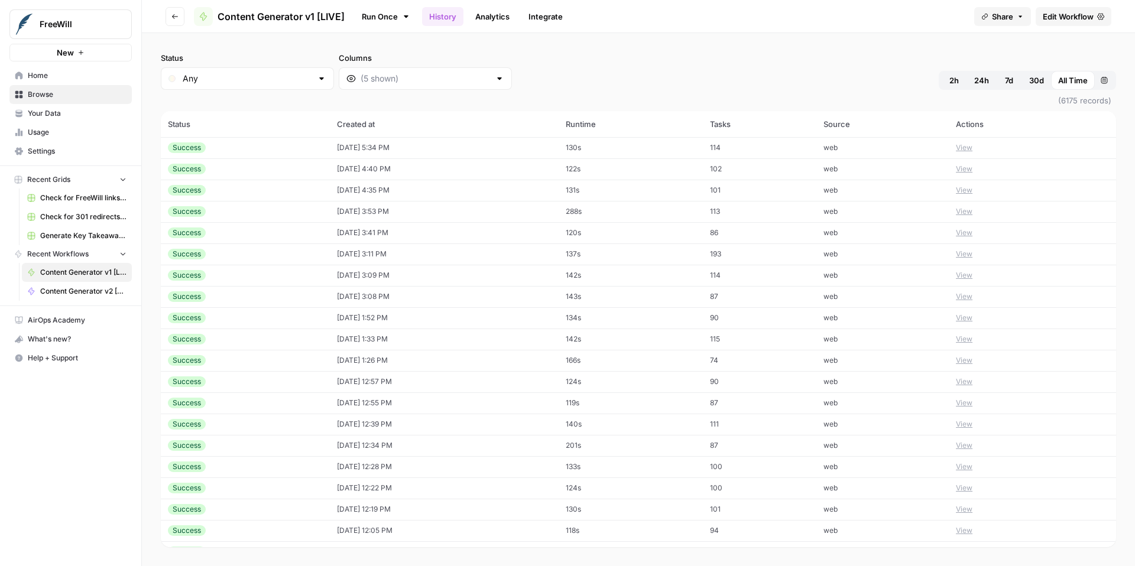
click at [966, 468] on button "View" at bounding box center [964, 467] width 17 height 11
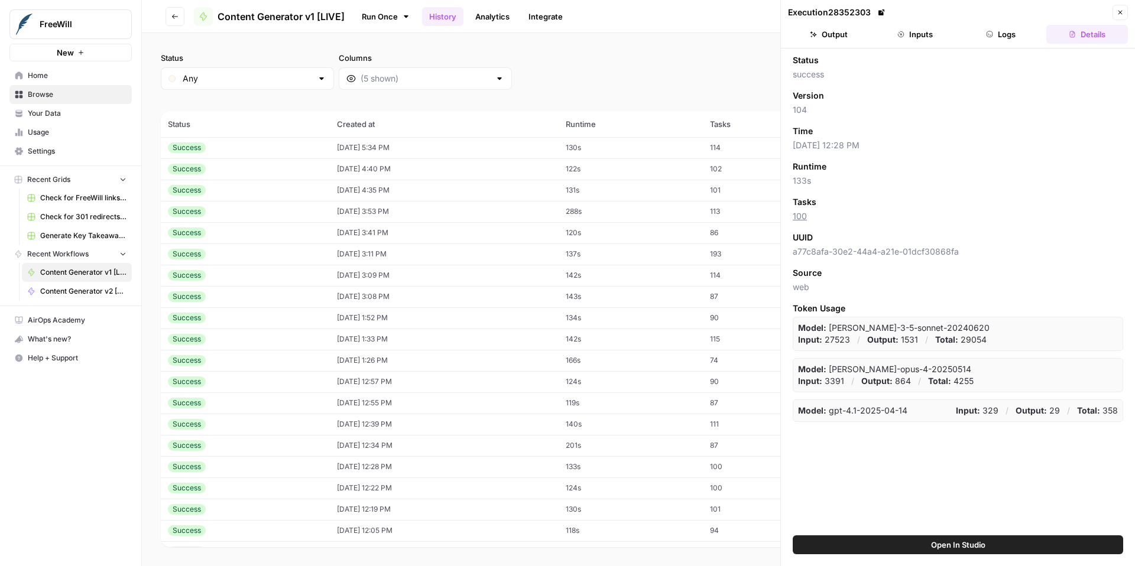
click at [923, 34] on button "Inputs" at bounding box center [915, 34] width 82 height 19
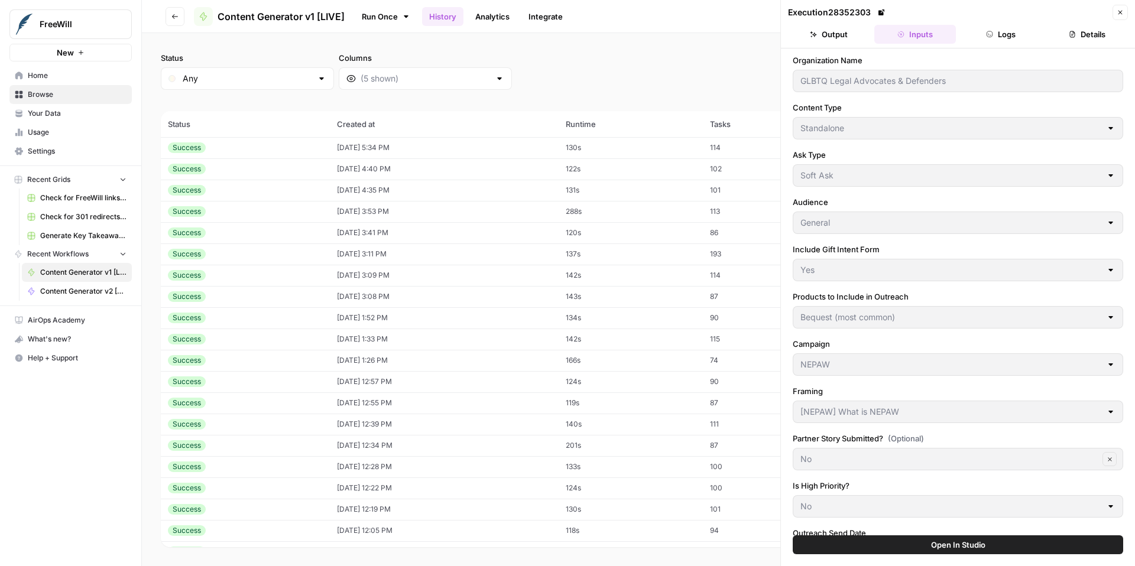
click at [1119, 15] on icon "button" at bounding box center [1119, 12] width 7 height 7
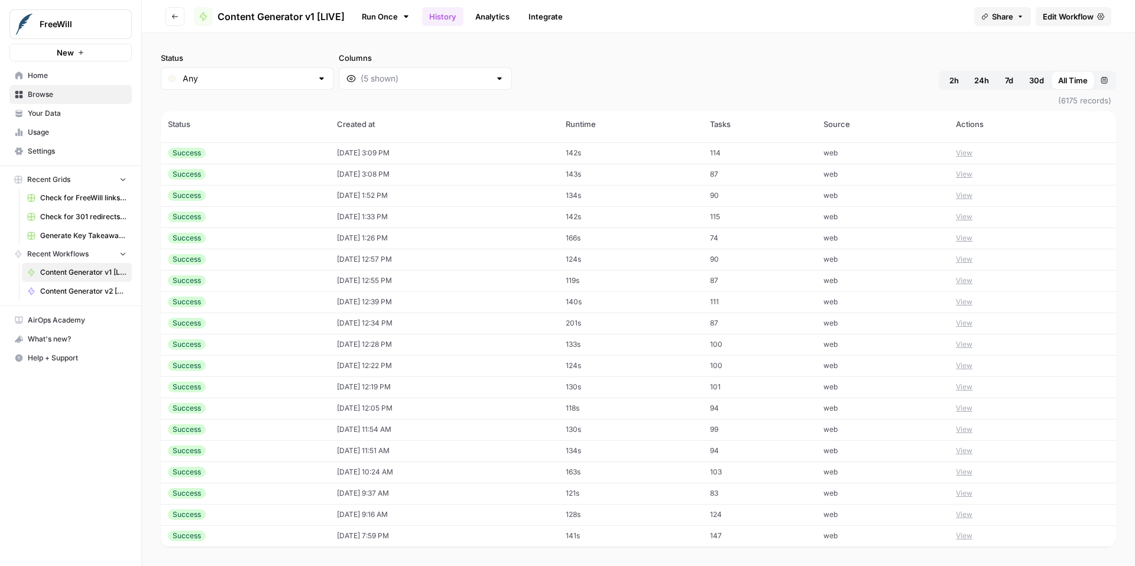
scroll to position [148, 0]
click at [968, 340] on button "View" at bounding box center [964, 340] width 17 height 11
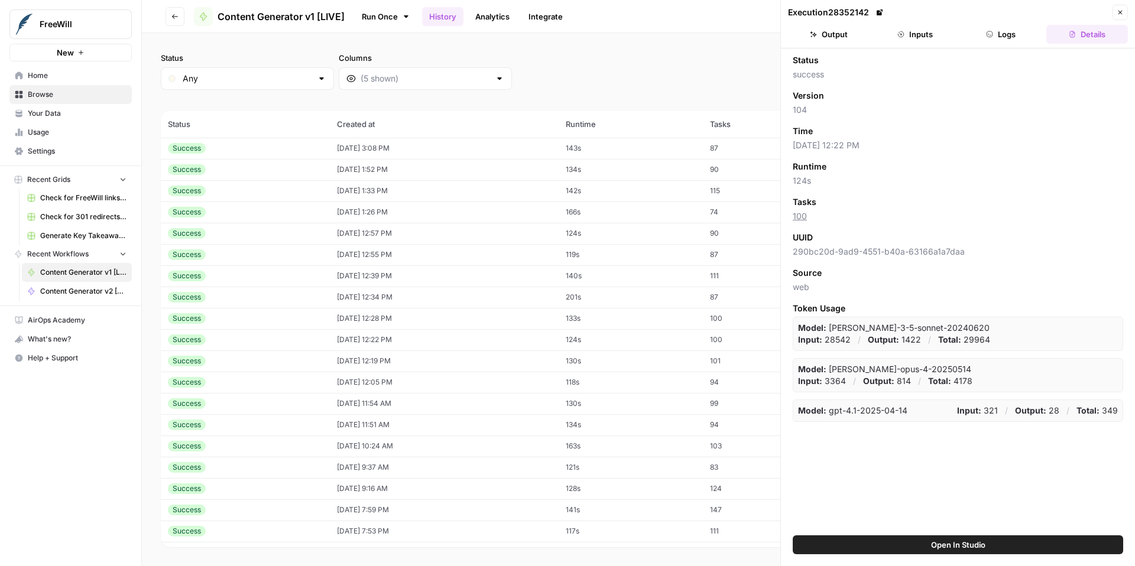
click at [922, 40] on button "Inputs" at bounding box center [915, 34] width 82 height 19
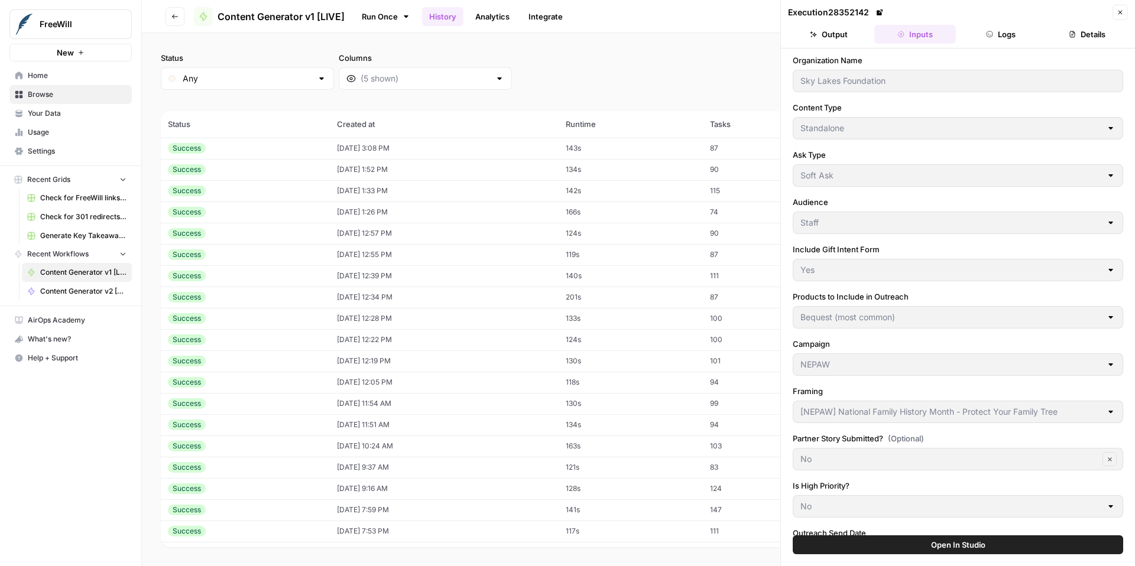
click at [1122, 14] on icon "button" at bounding box center [1119, 12] width 7 height 7
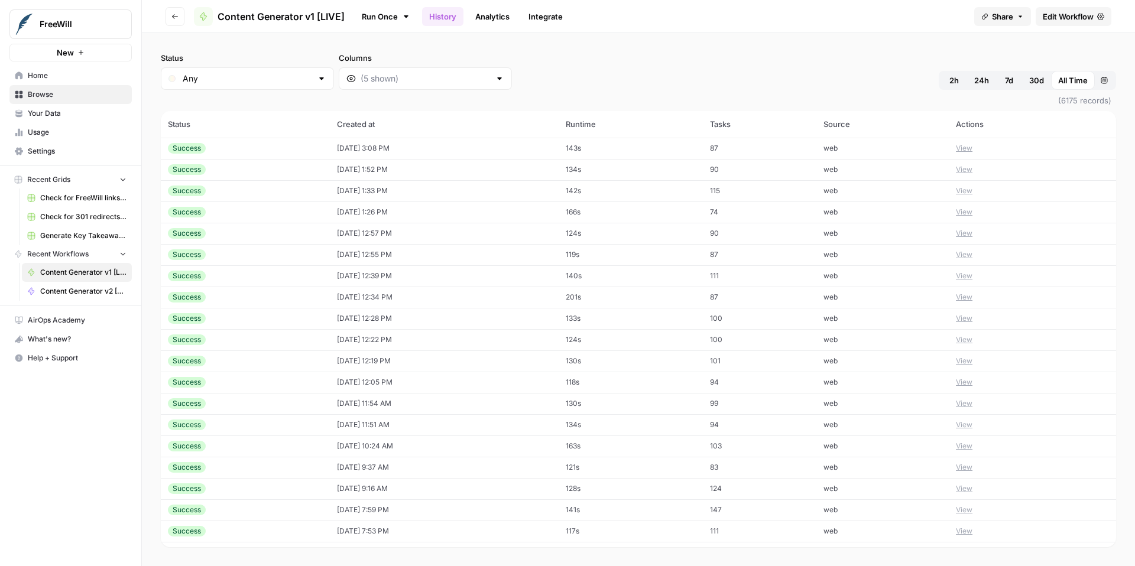
click at [966, 443] on button "View" at bounding box center [964, 446] width 17 height 11
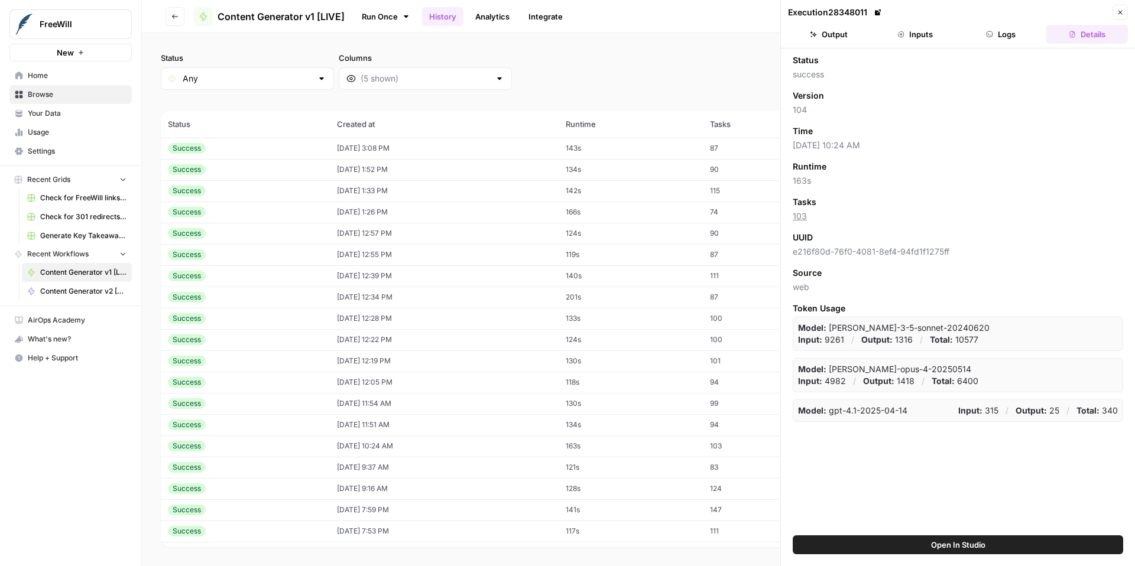
click at [930, 30] on button "Inputs" at bounding box center [915, 34] width 82 height 19
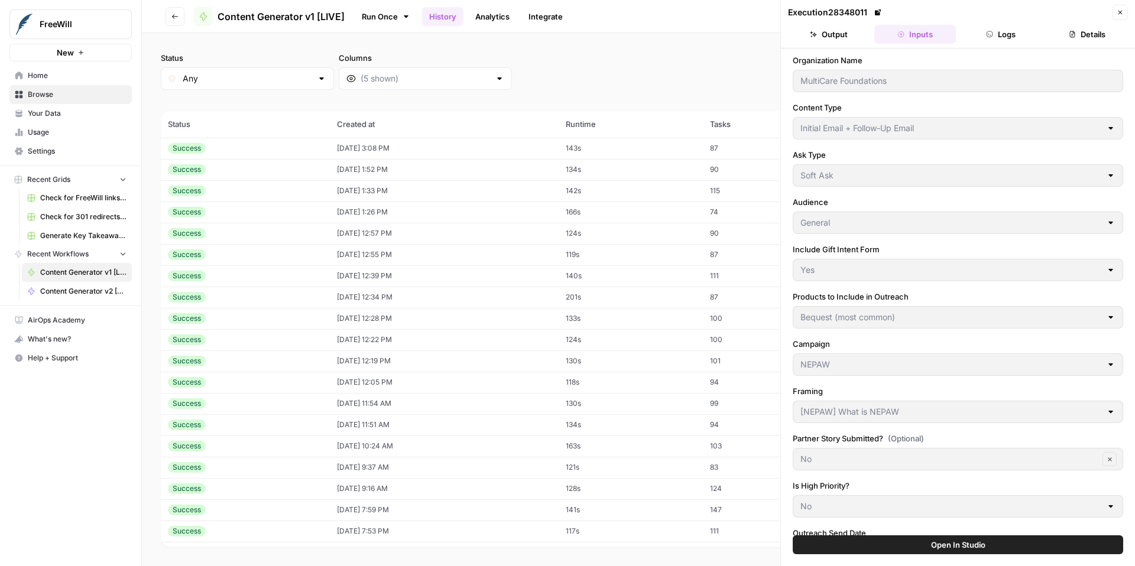
click at [1122, 15] on icon "button" at bounding box center [1119, 12] width 7 height 7
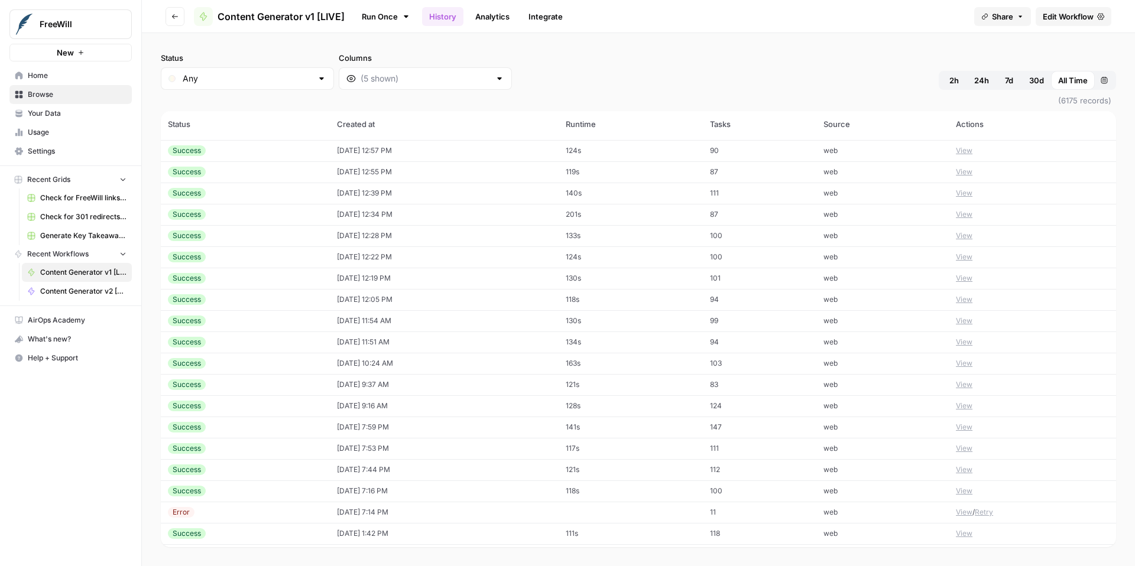
scroll to position [251, 0]
click at [966, 388] on button "View" at bounding box center [964, 386] width 17 height 11
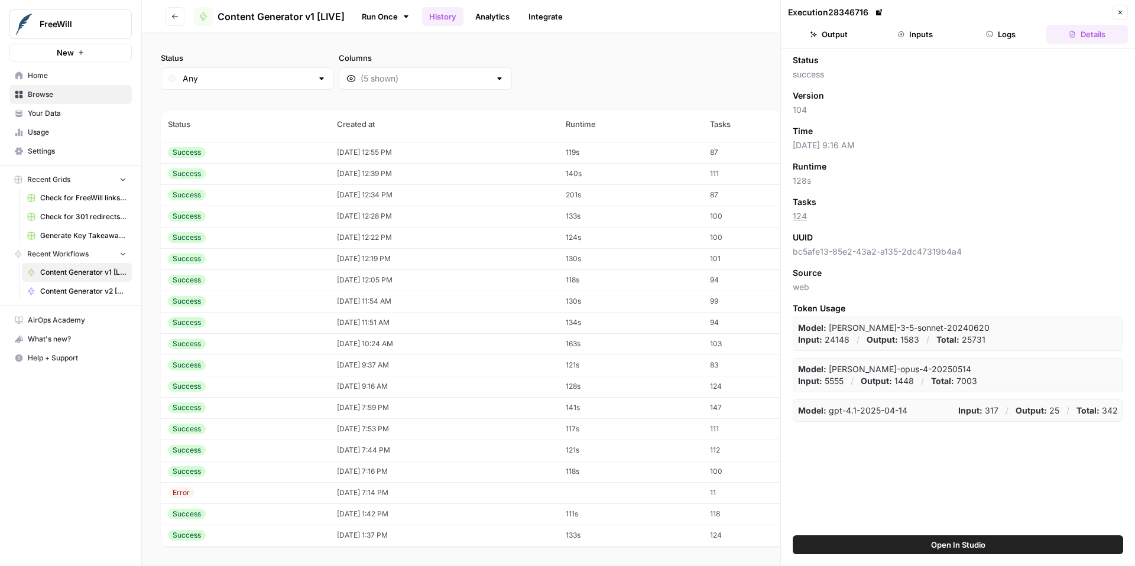
click at [917, 33] on button "Inputs" at bounding box center [915, 34] width 82 height 19
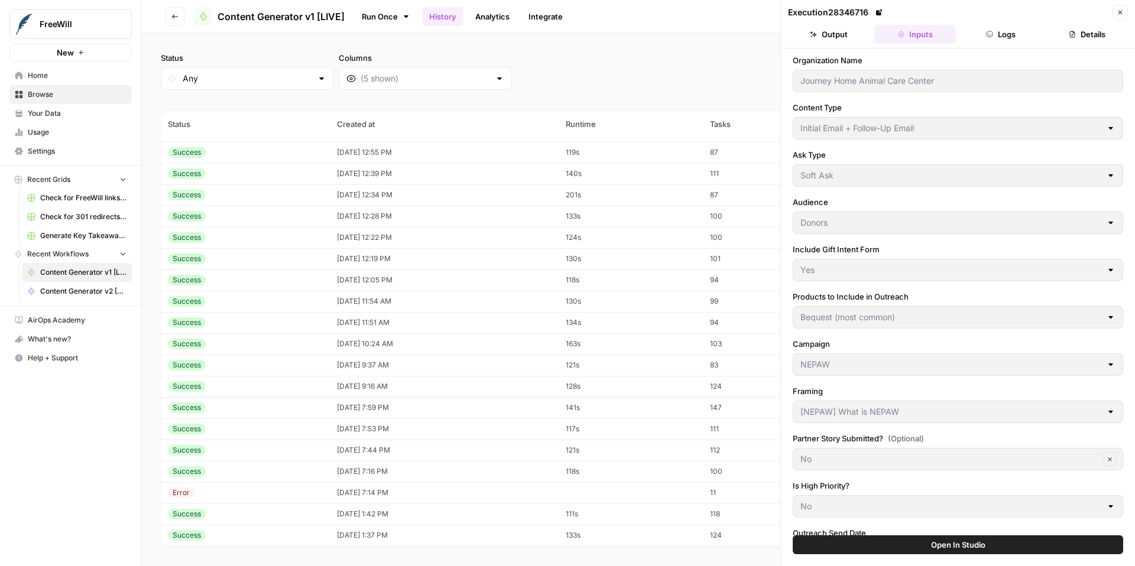
click at [1124, 14] on button "Close" at bounding box center [1119, 12] width 15 height 15
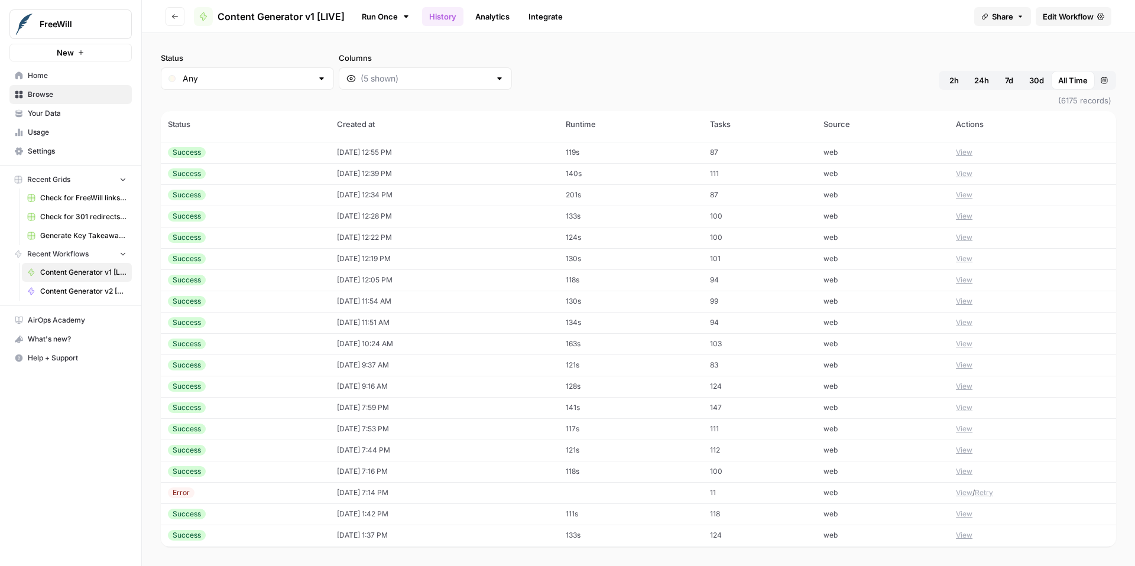
click at [963, 407] on button "View" at bounding box center [964, 408] width 17 height 11
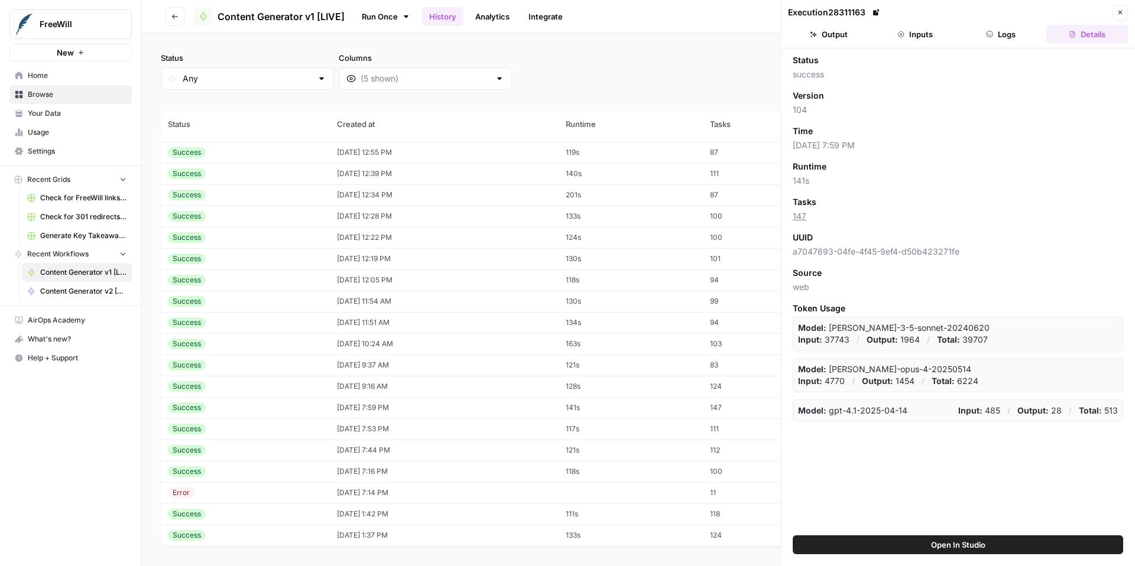
click at [916, 44] on header "Execution 28311163 Close Output Inputs Logs Details" at bounding box center [958, 24] width 354 height 48
click at [917, 31] on button "Inputs" at bounding box center [915, 34] width 82 height 19
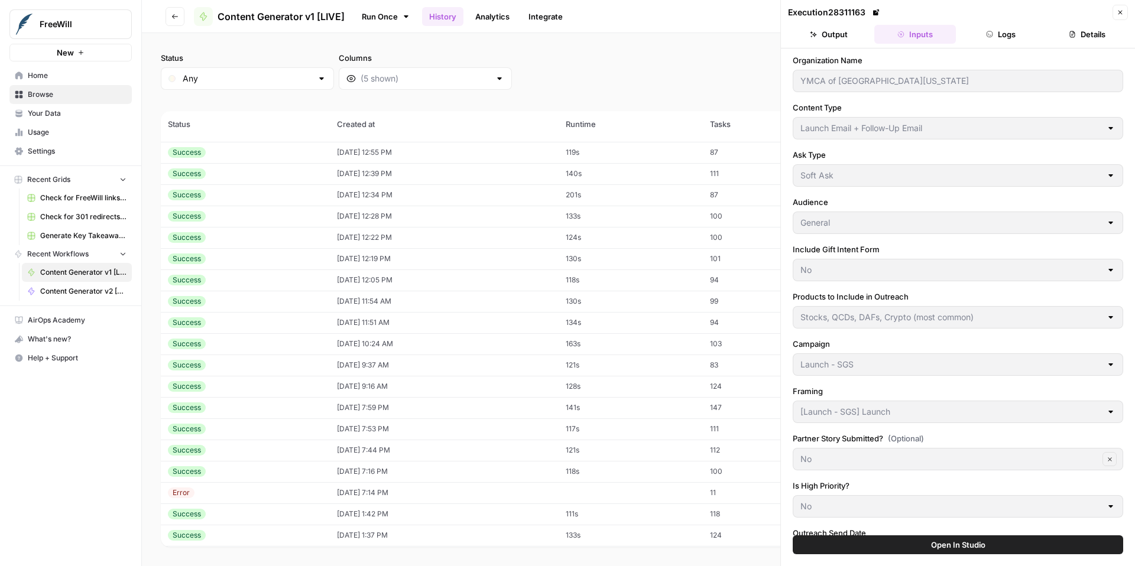
click at [1121, 9] on icon "button" at bounding box center [1119, 12] width 7 height 7
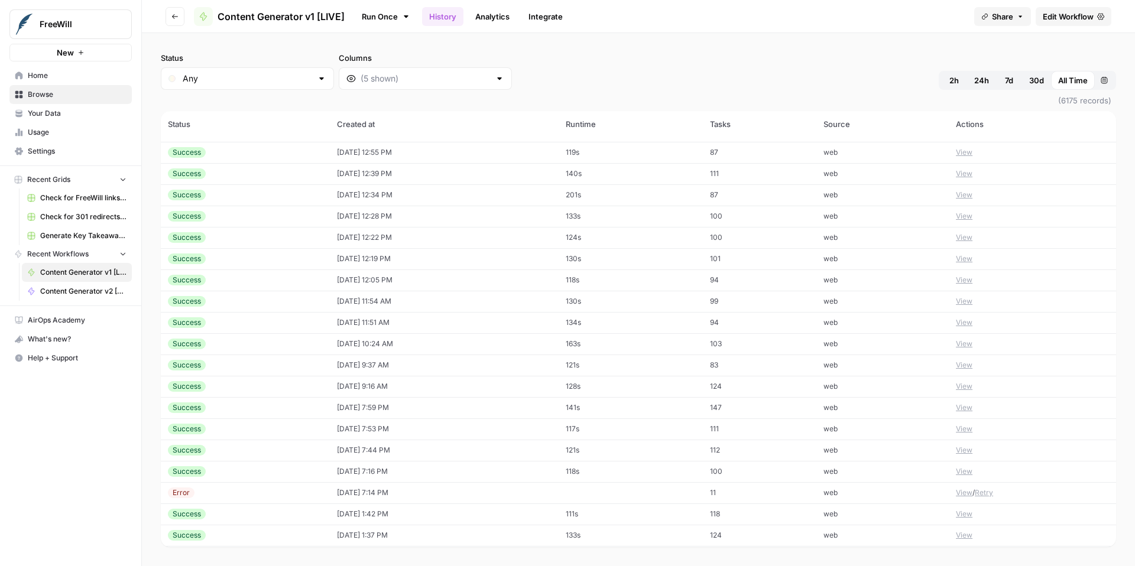
click at [968, 408] on button "View" at bounding box center [964, 408] width 17 height 11
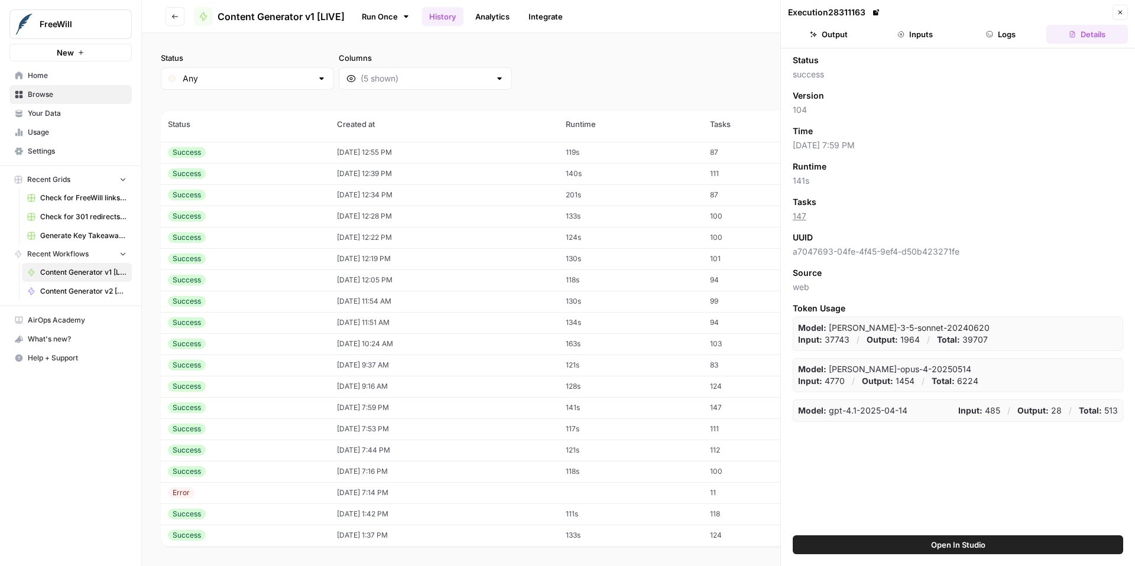
click at [920, 36] on button "Inputs" at bounding box center [915, 34] width 82 height 19
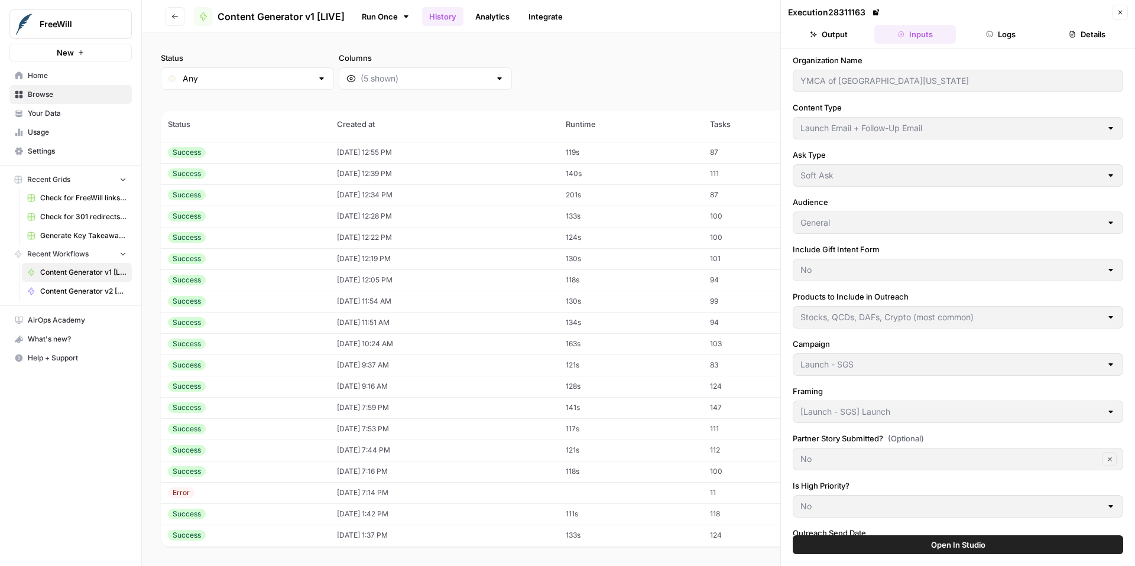
click at [1120, 9] on icon "button" at bounding box center [1119, 12] width 7 height 7
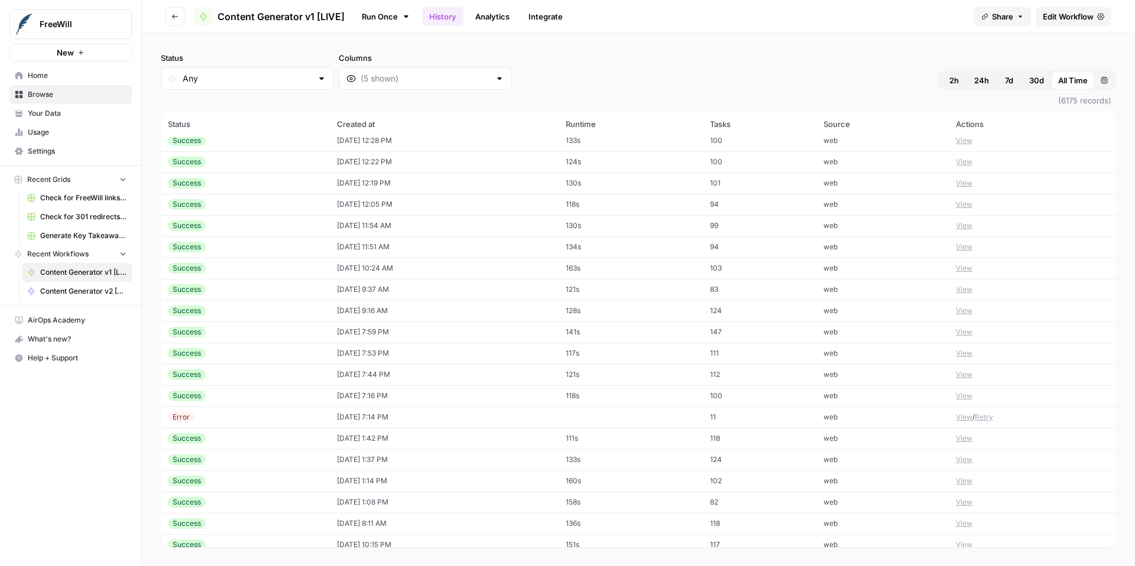
scroll to position [352, 0]
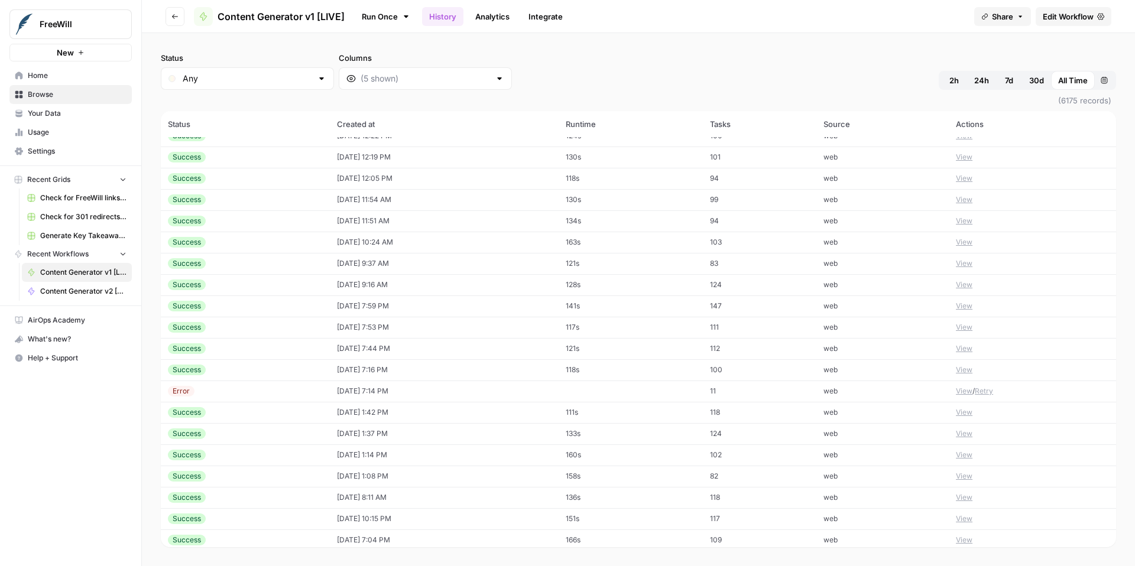
click at [969, 306] on button "View" at bounding box center [964, 306] width 17 height 11
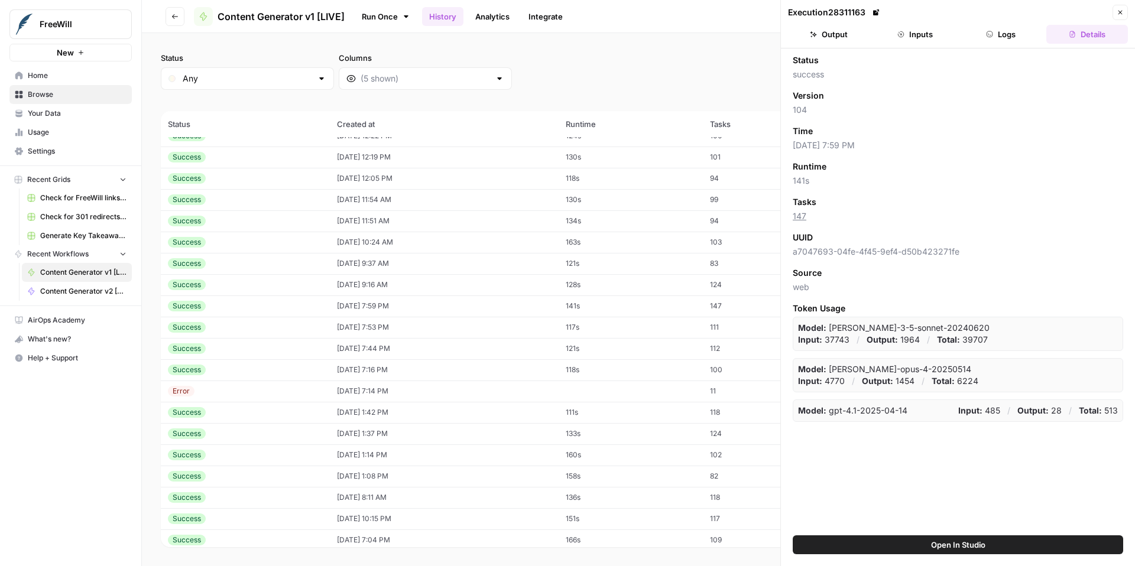
click at [913, 32] on button "Inputs" at bounding box center [915, 34] width 82 height 19
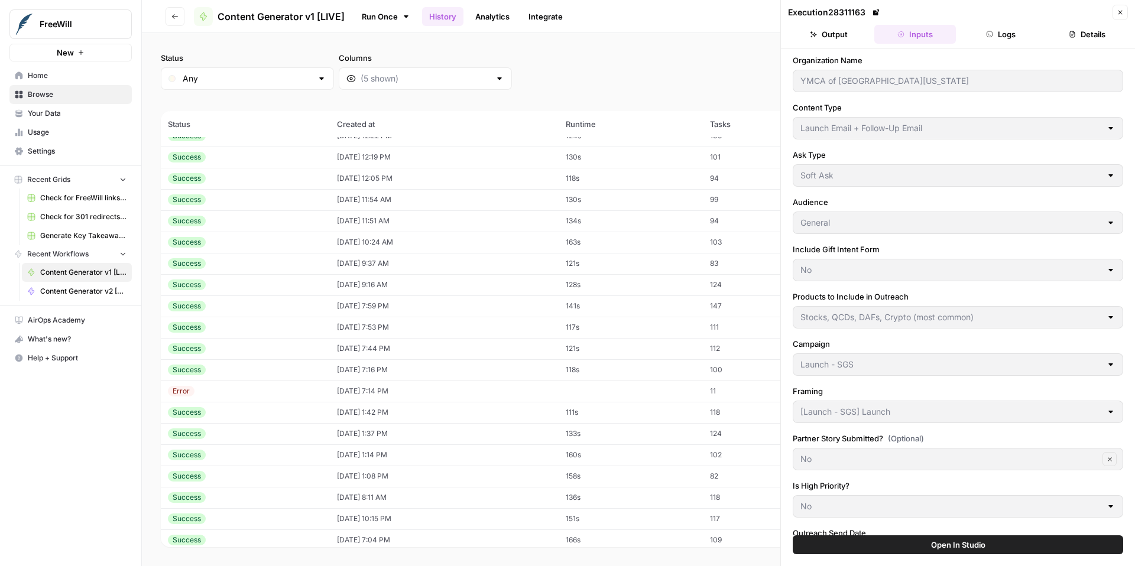
click at [1118, 15] on icon "button" at bounding box center [1119, 12] width 7 height 7
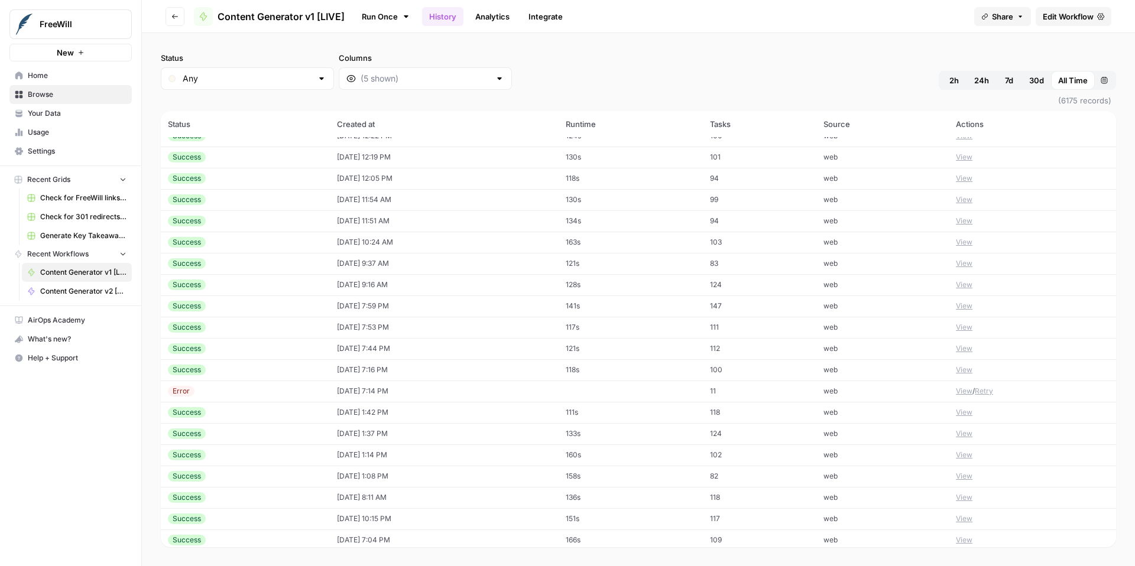
click at [960, 368] on button "View" at bounding box center [964, 370] width 17 height 11
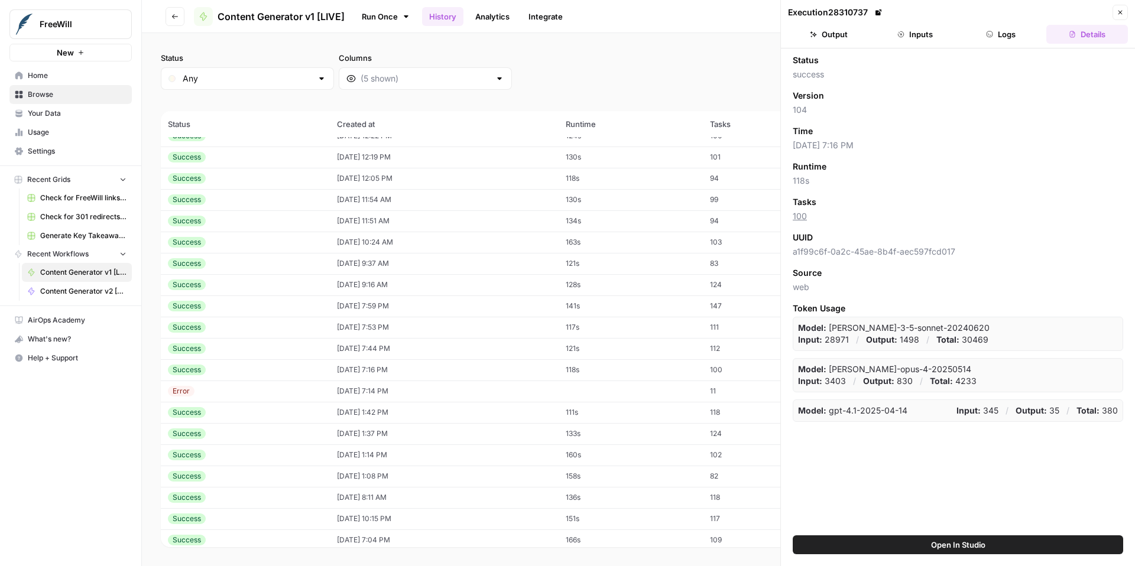
click at [921, 32] on button "Inputs" at bounding box center [915, 34] width 82 height 19
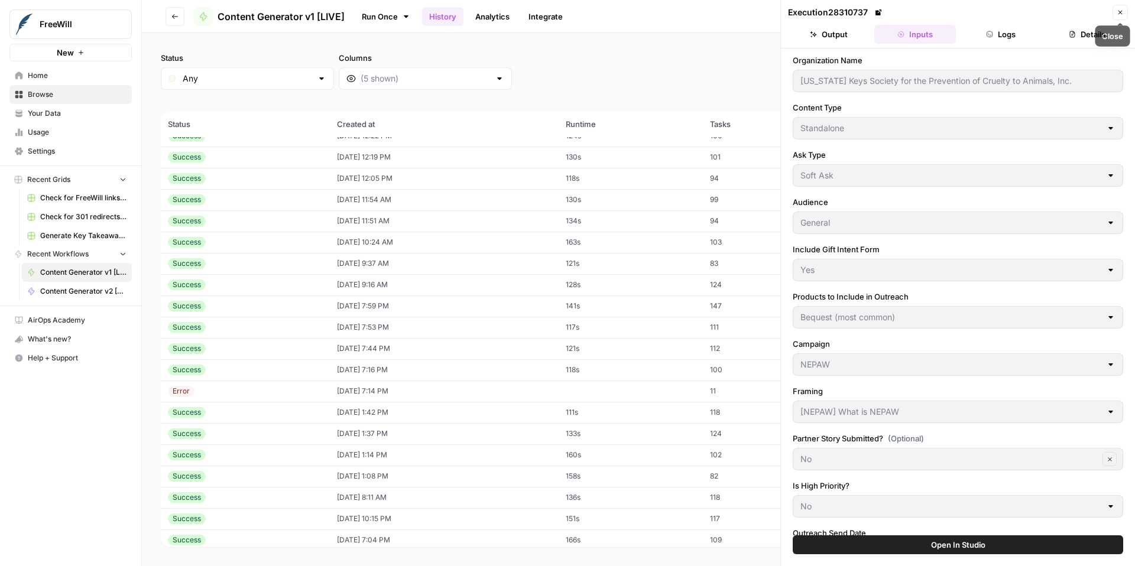
click at [1124, 14] on button "Close" at bounding box center [1119, 12] width 15 height 15
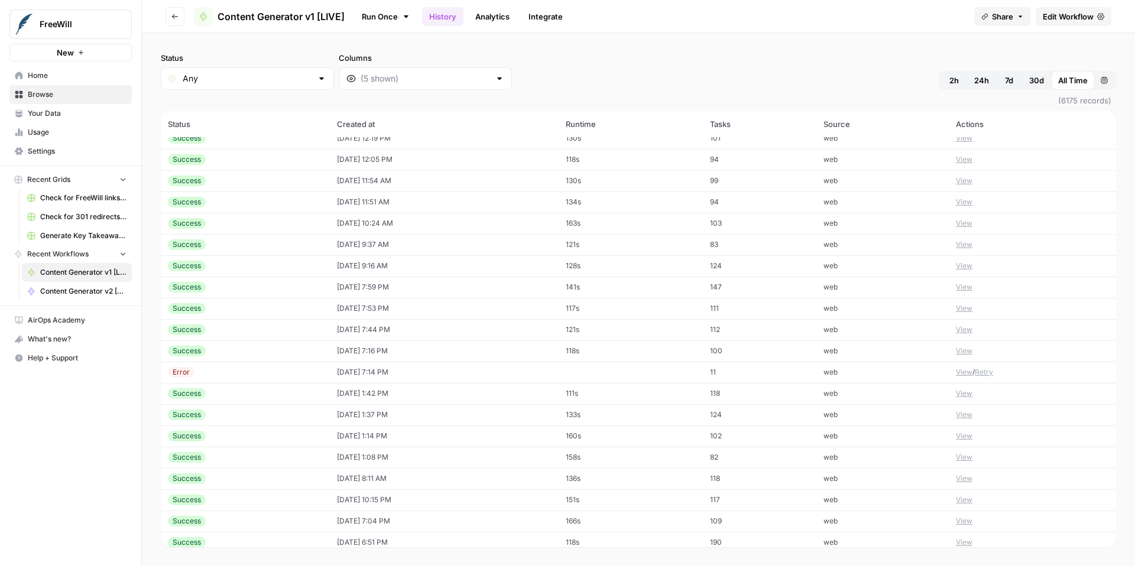
scroll to position [372, 0]
click at [963, 371] on button "View" at bounding box center [964, 371] width 17 height 11
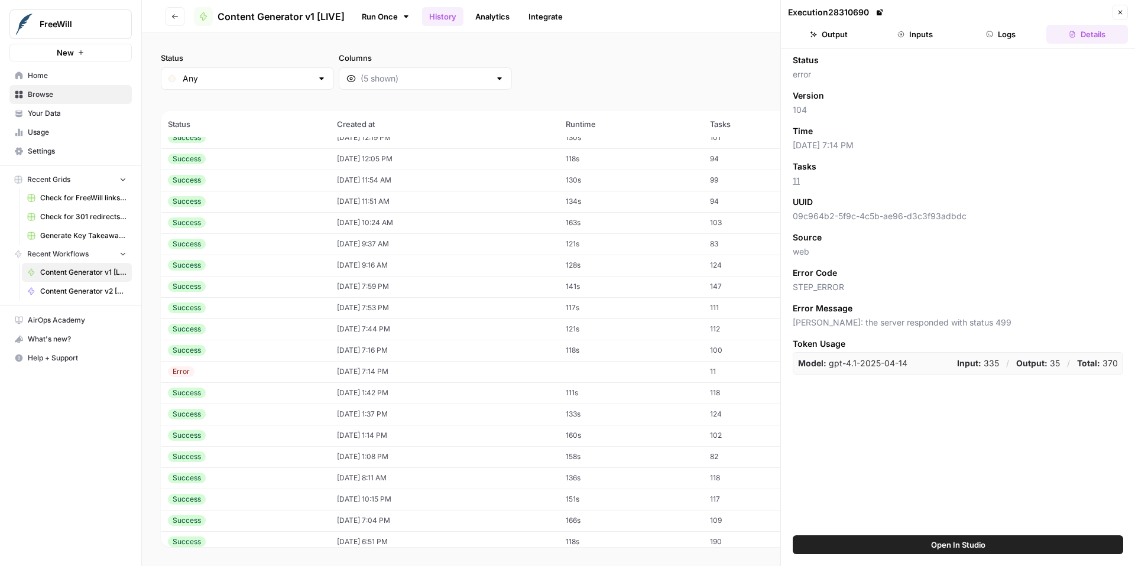
click at [927, 33] on button "Inputs" at bounding box center [915, 34] width 82 height 19
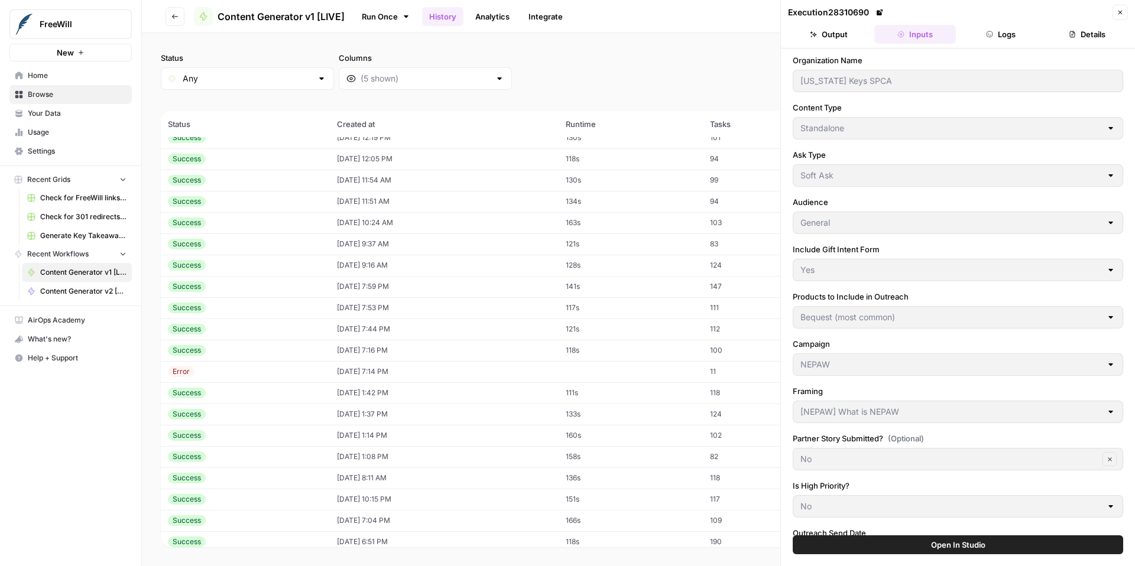
click at [1126, 12] on button "Close" at bounding box center [1119, 12] width 15 height 15
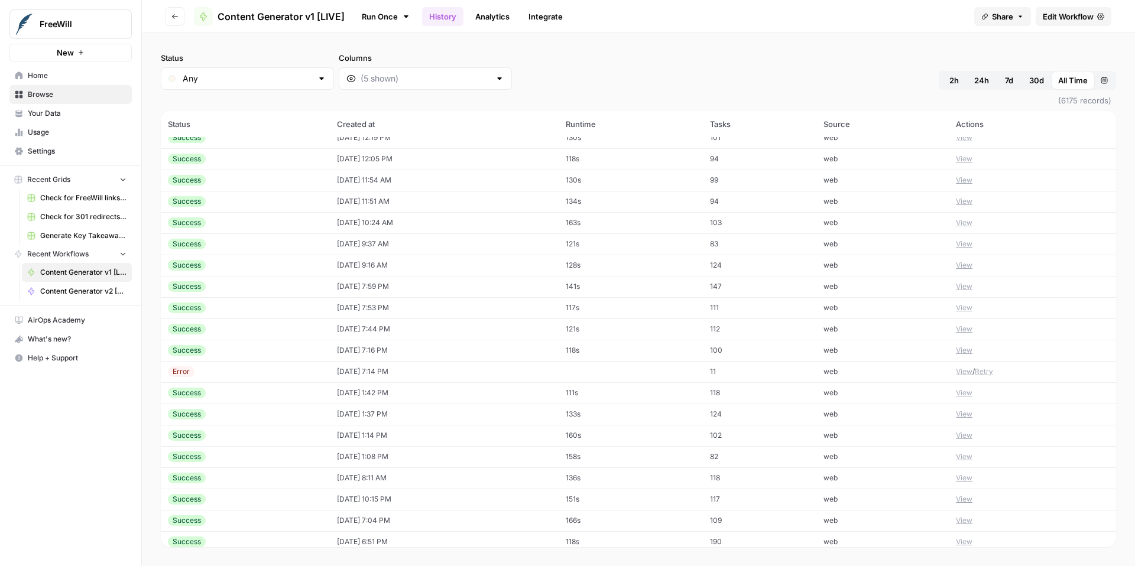
click at [968, 393] on button "View" at bounding box center [964, 393] width 17 height 11
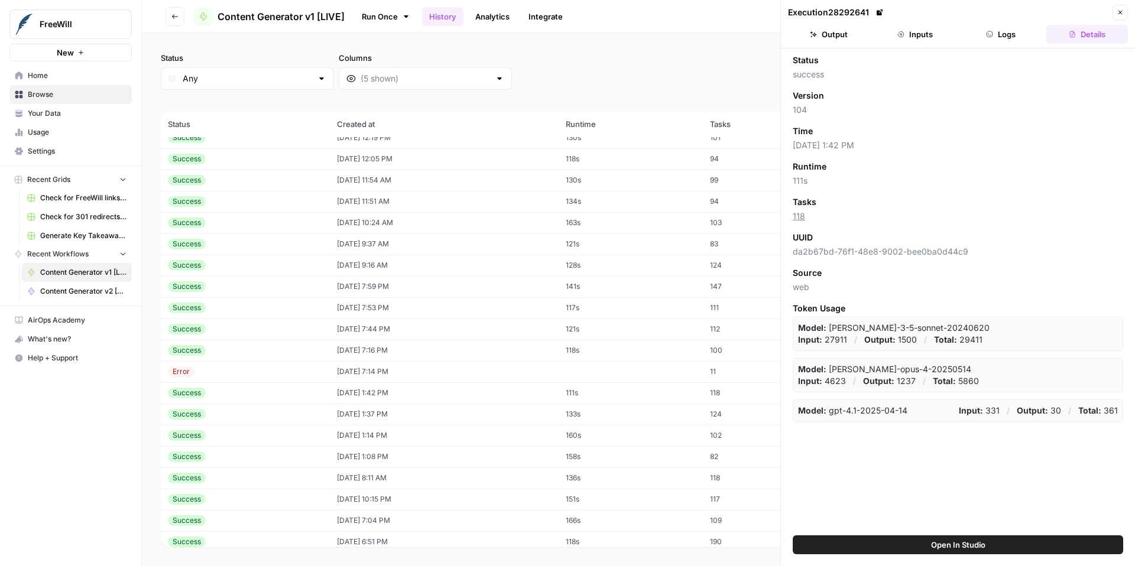
click at [920, 35] on button "Inputs" at bounding box center [915, 34] width 82 height 19
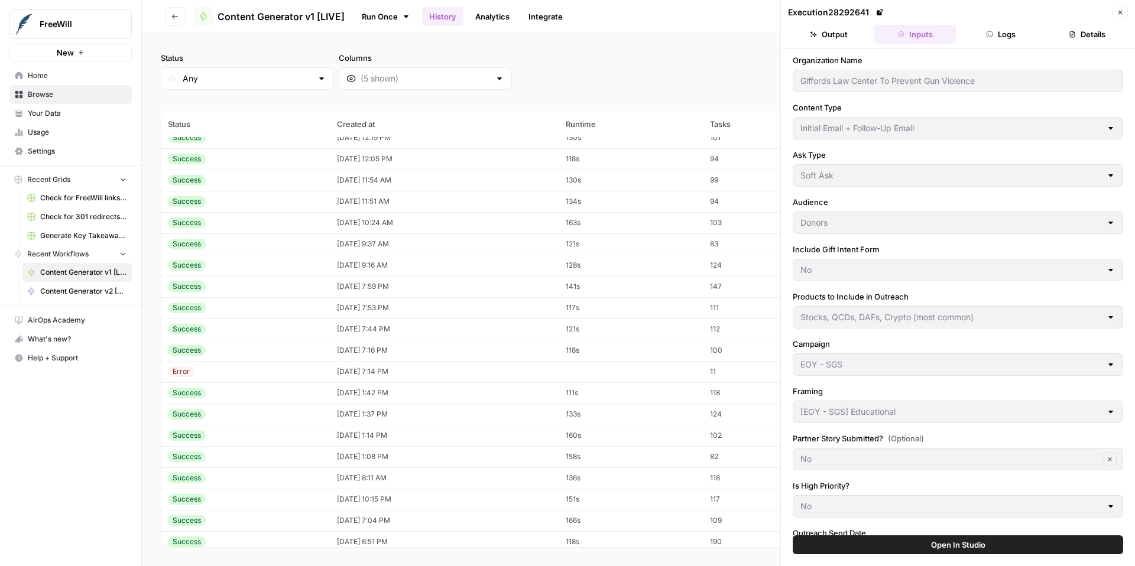
click at [1121, 12] on icon "button" at bounding box center [1119, 12] width 7 height 7
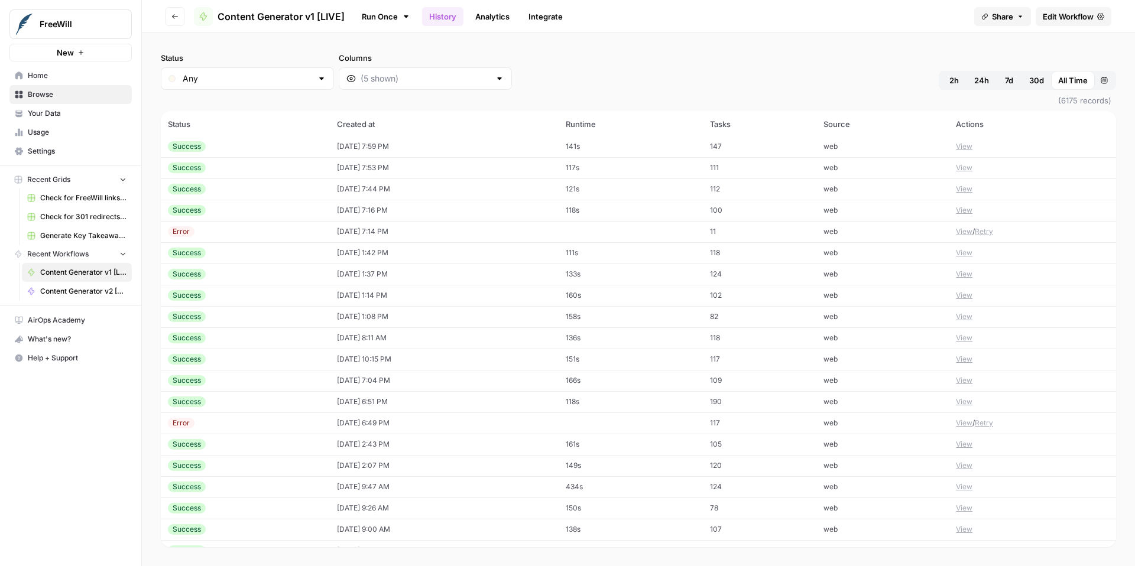
scroll to position [531, 0]
click at [965, 277] on button "View" at bounding box center [964, 276] width 17 height 11
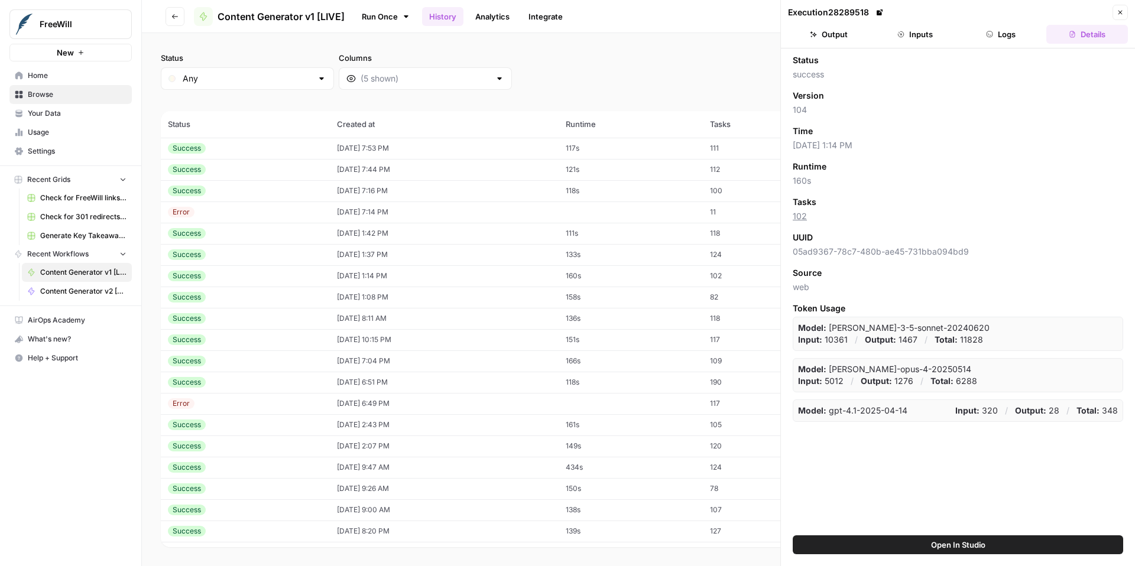
click at [923, 39] on button "Inputs" at bounding box center [915, 34] width 82 height 19
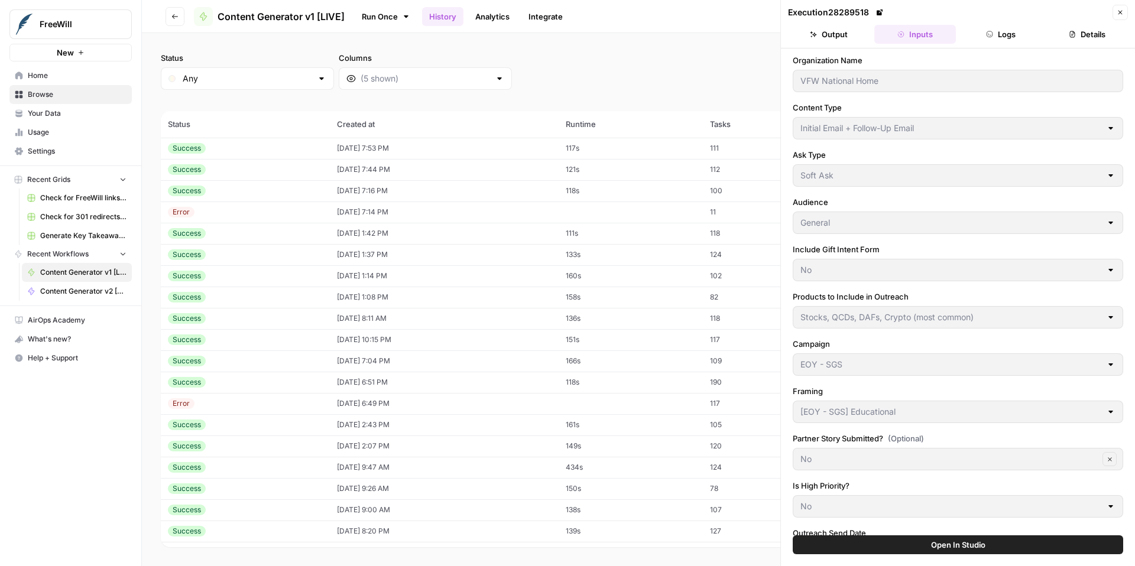
click at [1120, 12] on icon "button" at bounding box center [1120, 13] width 4 height 4
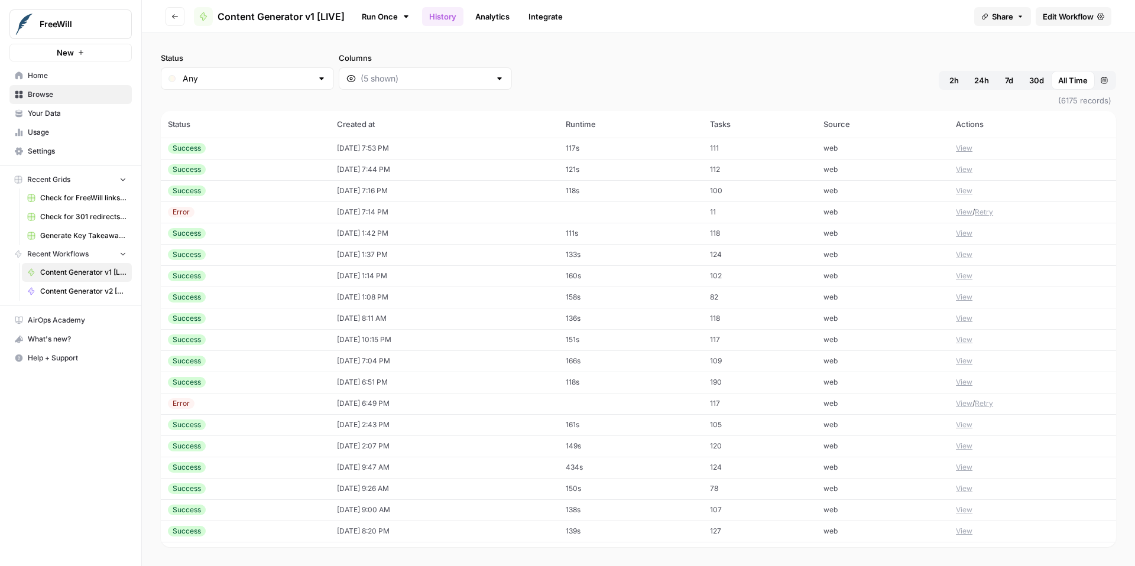
click at [962, 322] on button "View" at bounding box center [964, 318] width 17 height 11
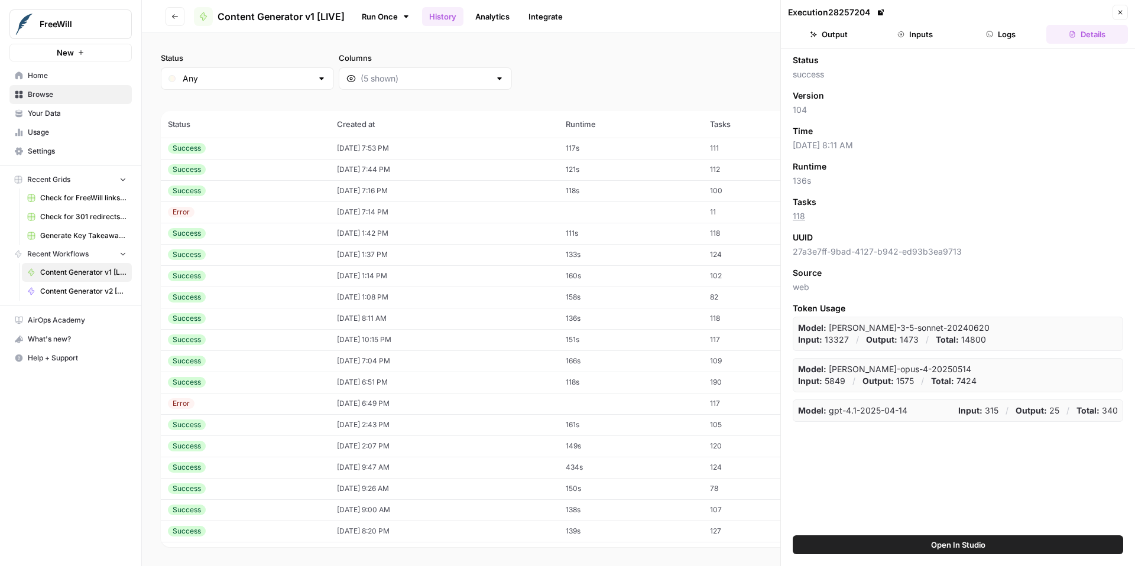
click at [919, 37] on button "Inputs" at bounding box center [915, 34] width 82 height 19
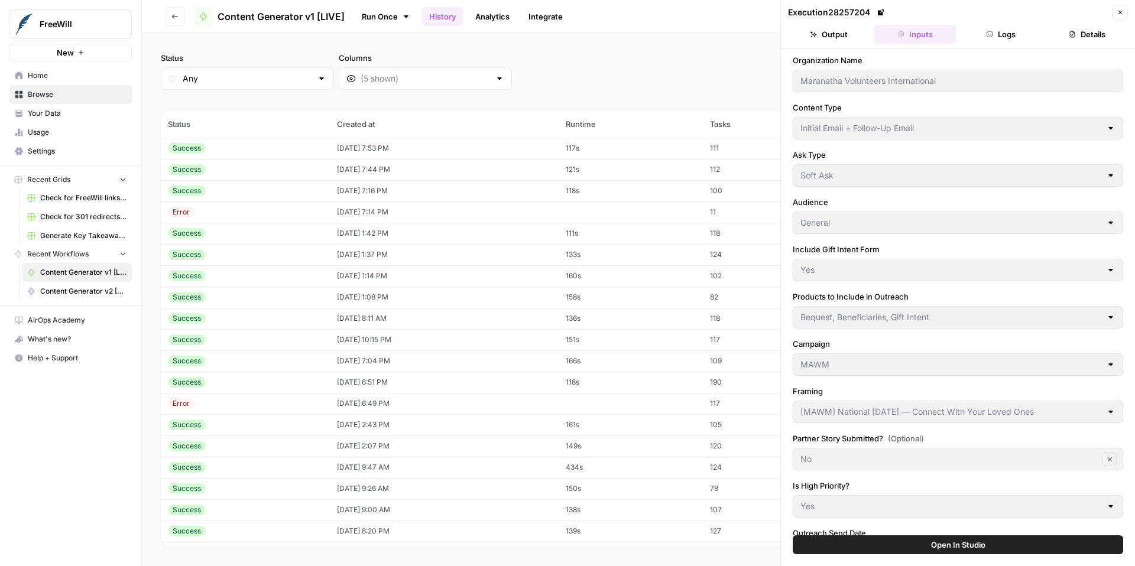
click at [1119, 13] on icon "button" at bounding box center [1119, 12] width 7 height 7
